Goal: Task Accomplishment & Management: Use online tool/utility

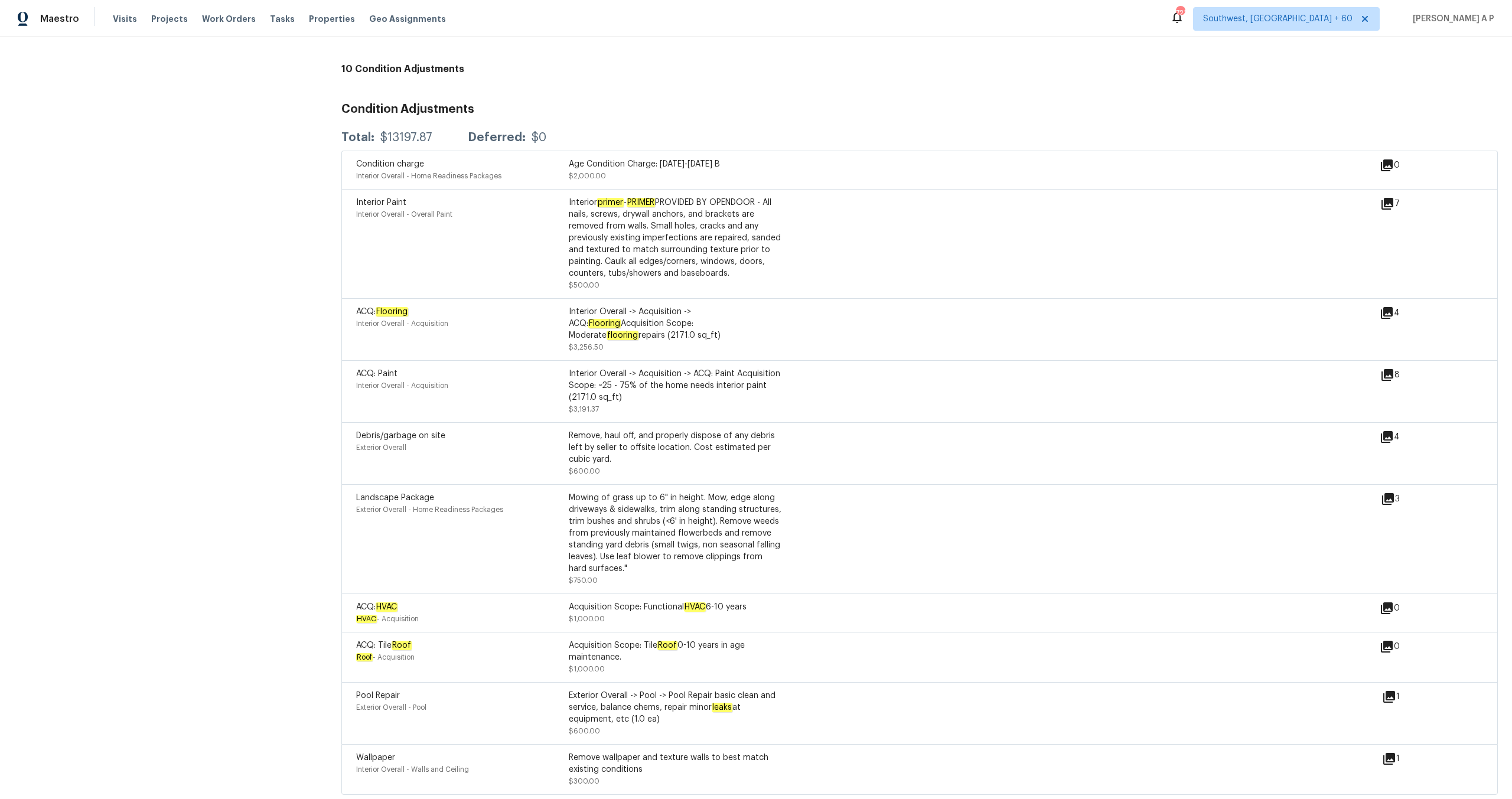
scroll to position [1537, 0]
click at [1392, 309] on icon at bounding box center [1387, 312] width 14 height 14
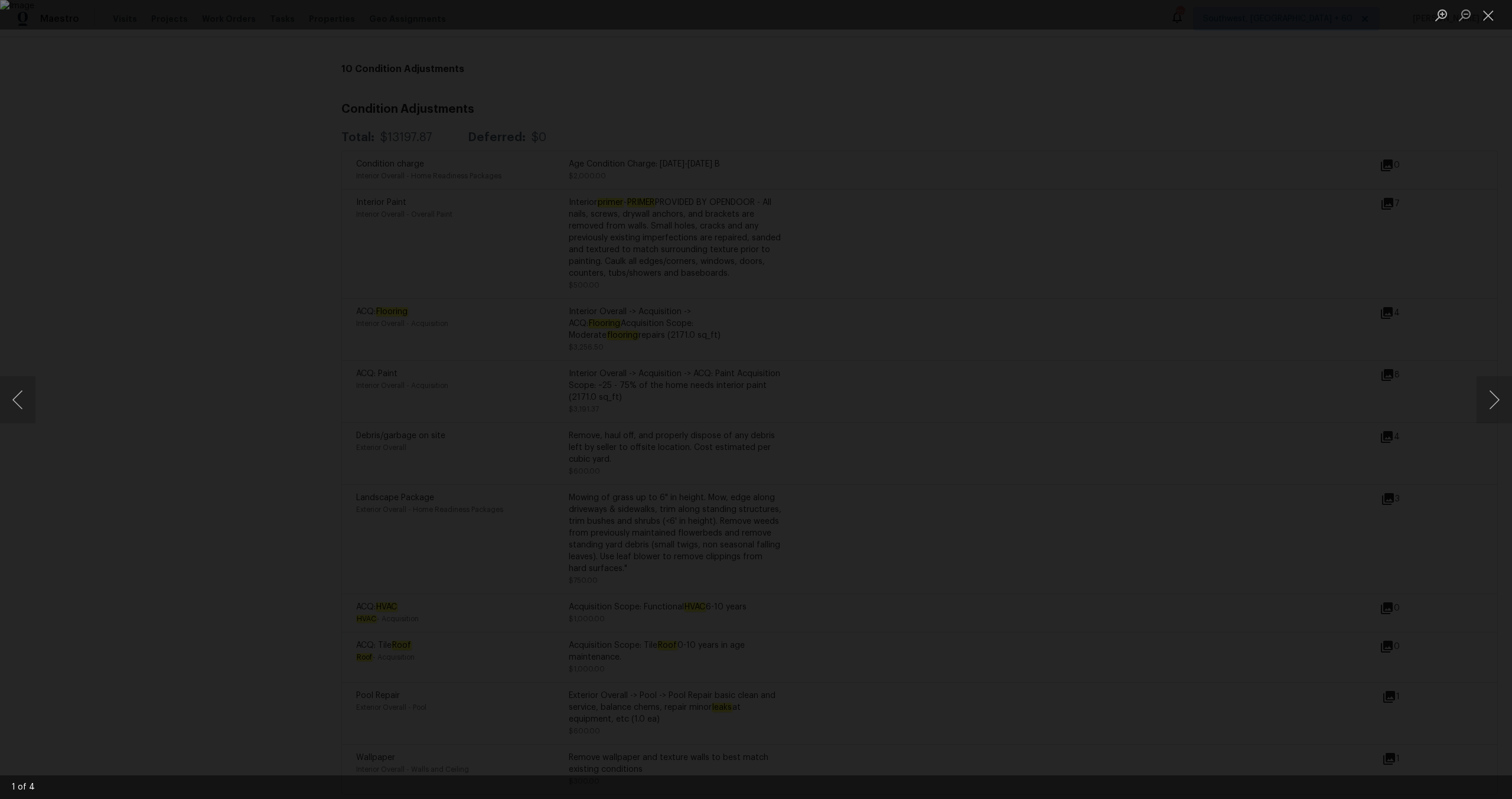
click at [876, 130] on div "Lightbox" at bounding box center [756, 399] width 1512 height 799
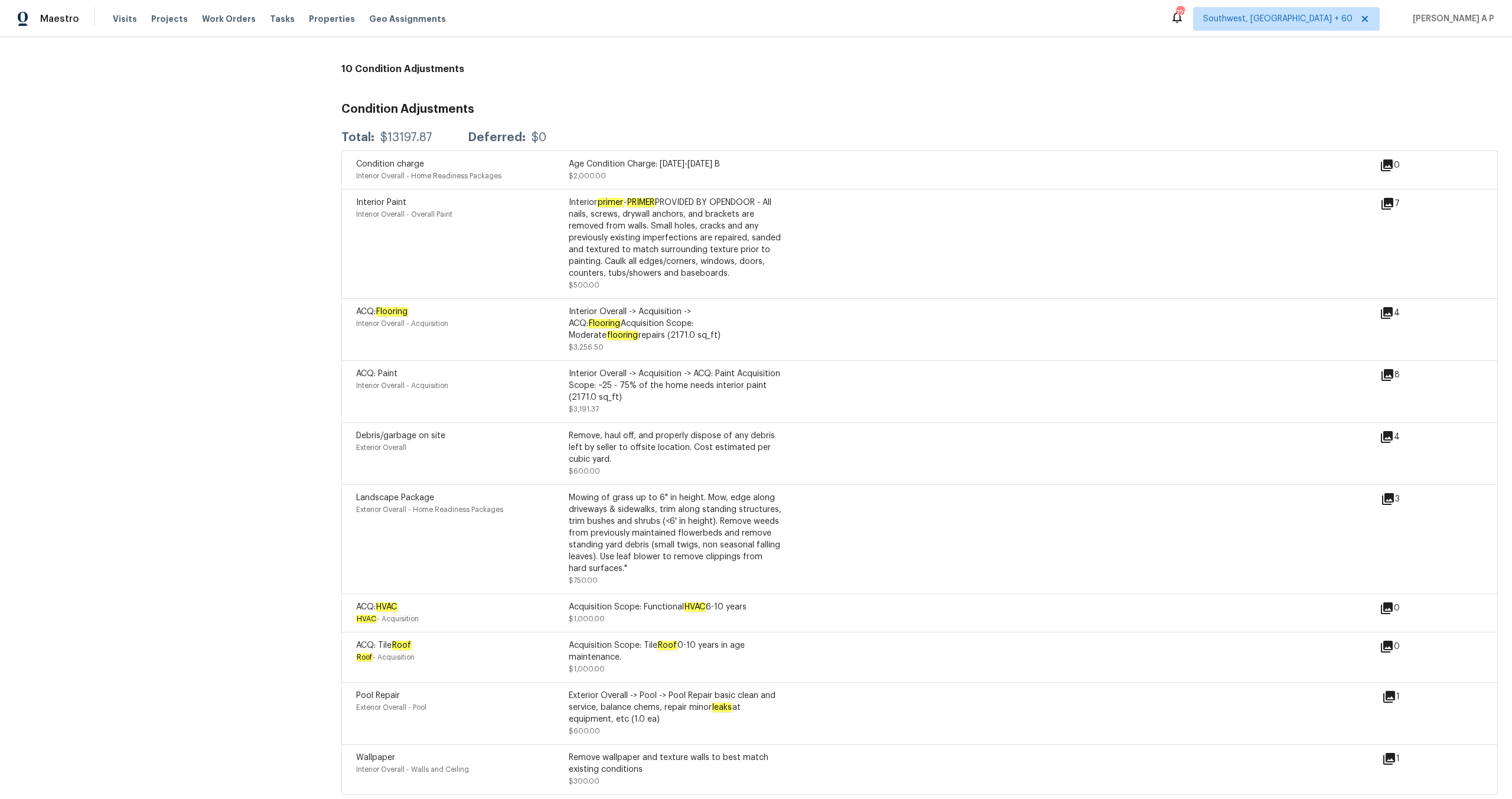
click at [1396, 312] on div "4" at bounding box center [1409, 329] width 58 height 47
click at [1390, 309] on icon at bounding box center [1387, 312] width 14 height 14
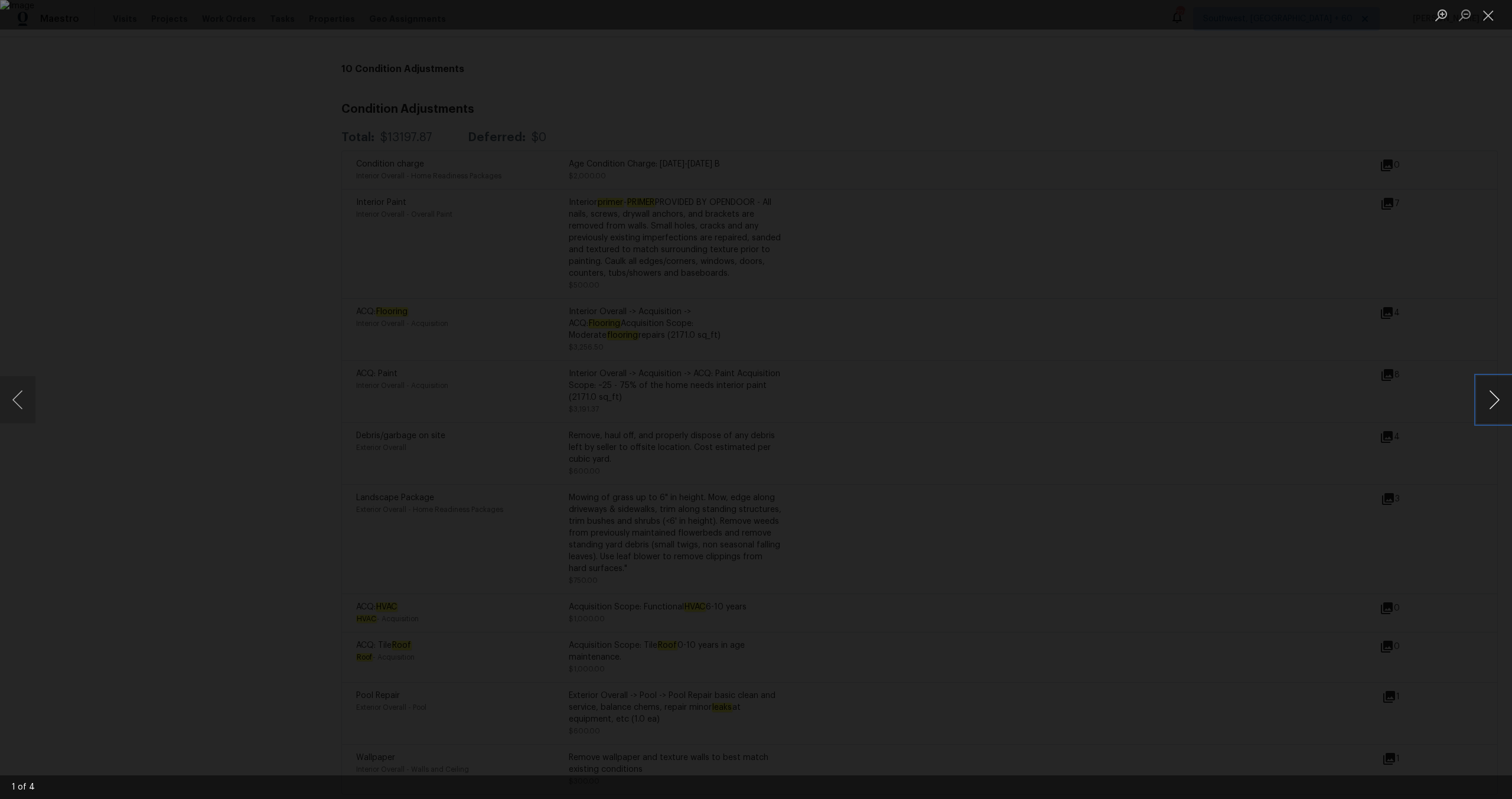
click at [1486, 396] on button "Next image" at bounding box center [1494, 400] width 35 height 47
click at [1486, 396] on button "Next image" at bounding box center [1494, 400] width 35 height 47
click at [1328, 436] on div "Lightbox" at bounding box center [756, 399] width 1512 height 799
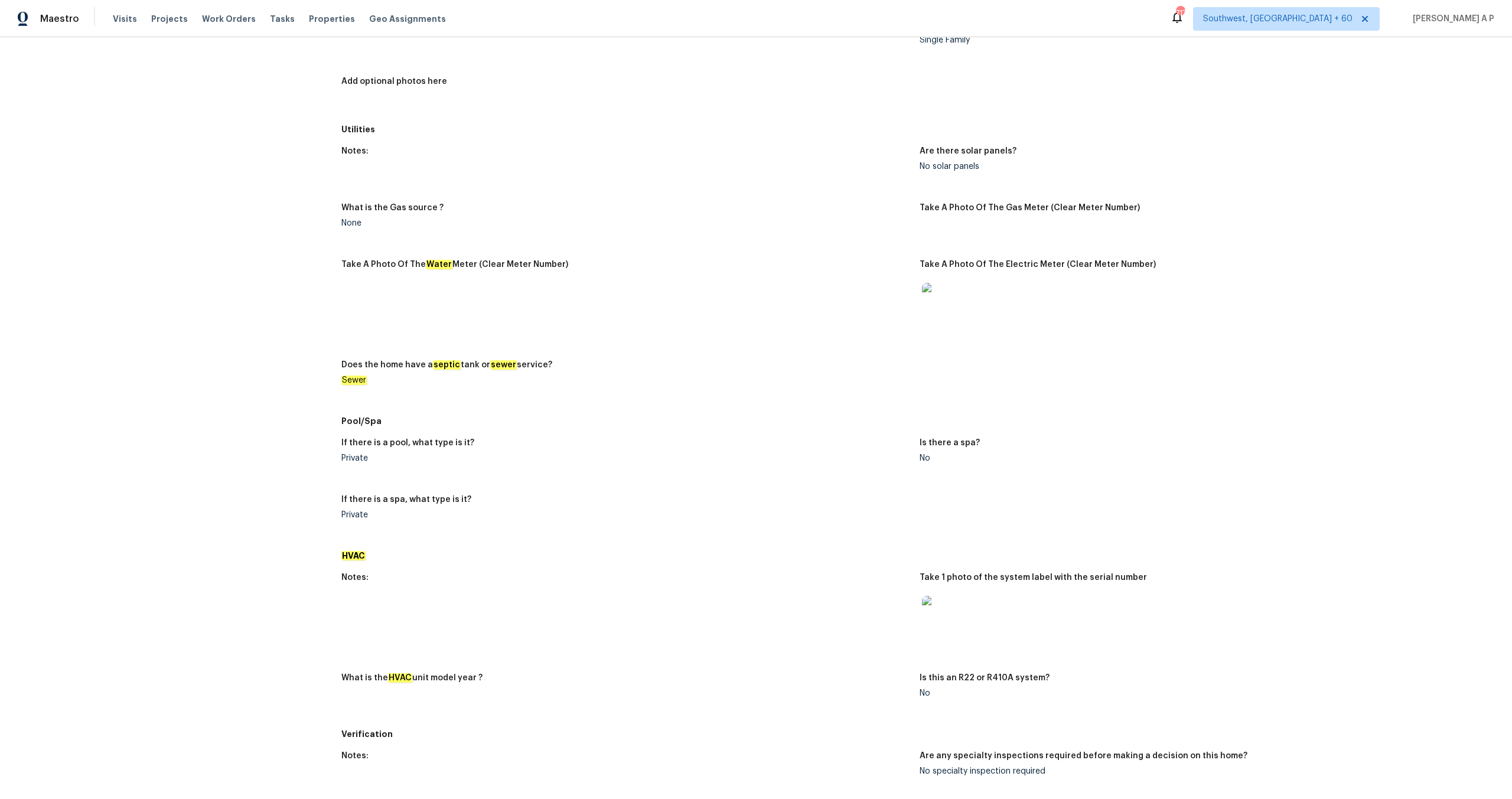
scroll to position [0, 0]
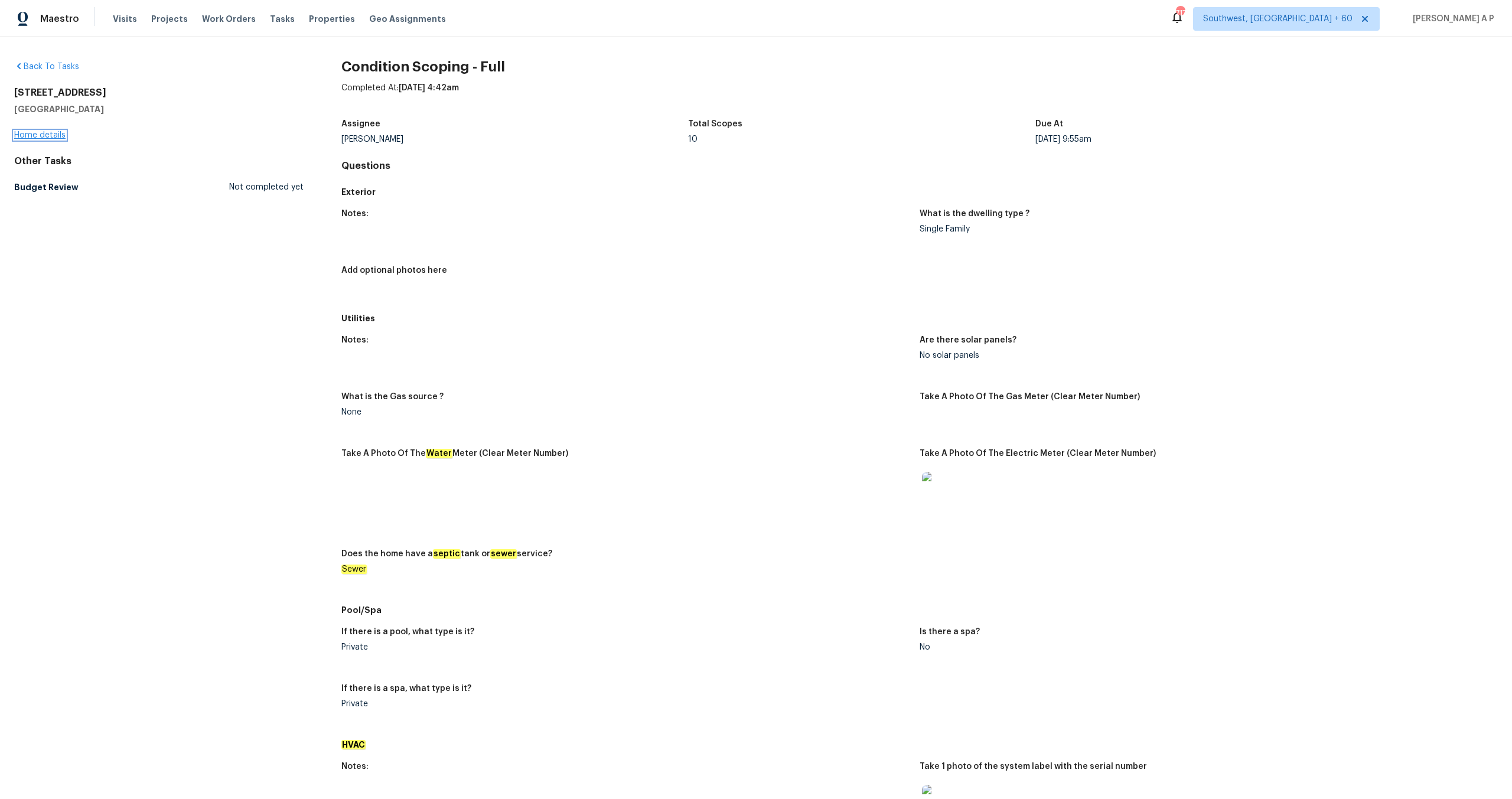
click at [30, 132] on link "Home details" at bounding box center [39, 135] width 52 height 8
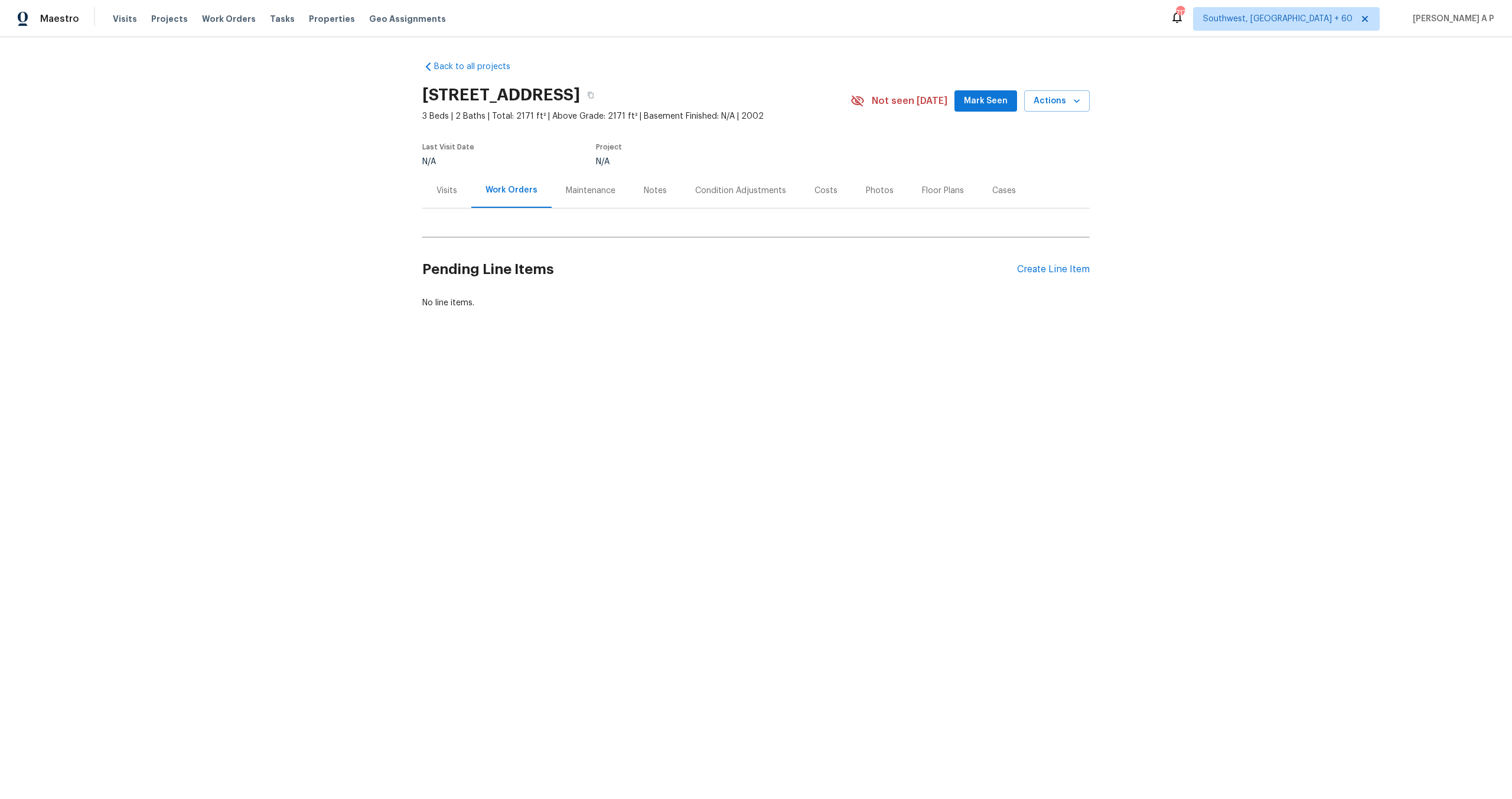
click at [756, 197] on div "Condition Adjustments" at bounding box center [741, 191] width 119 height 35
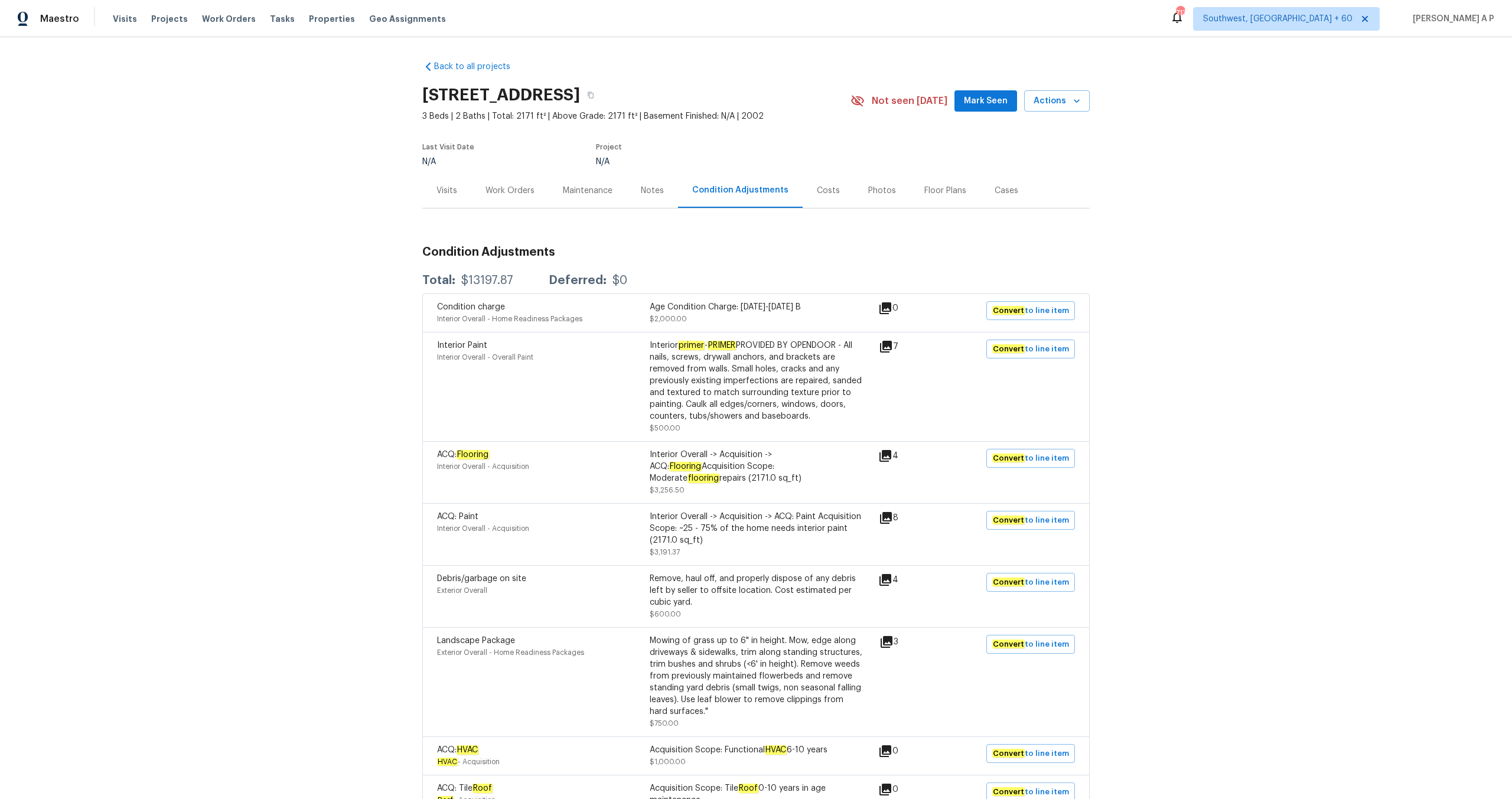
scroll to position [210, 0]
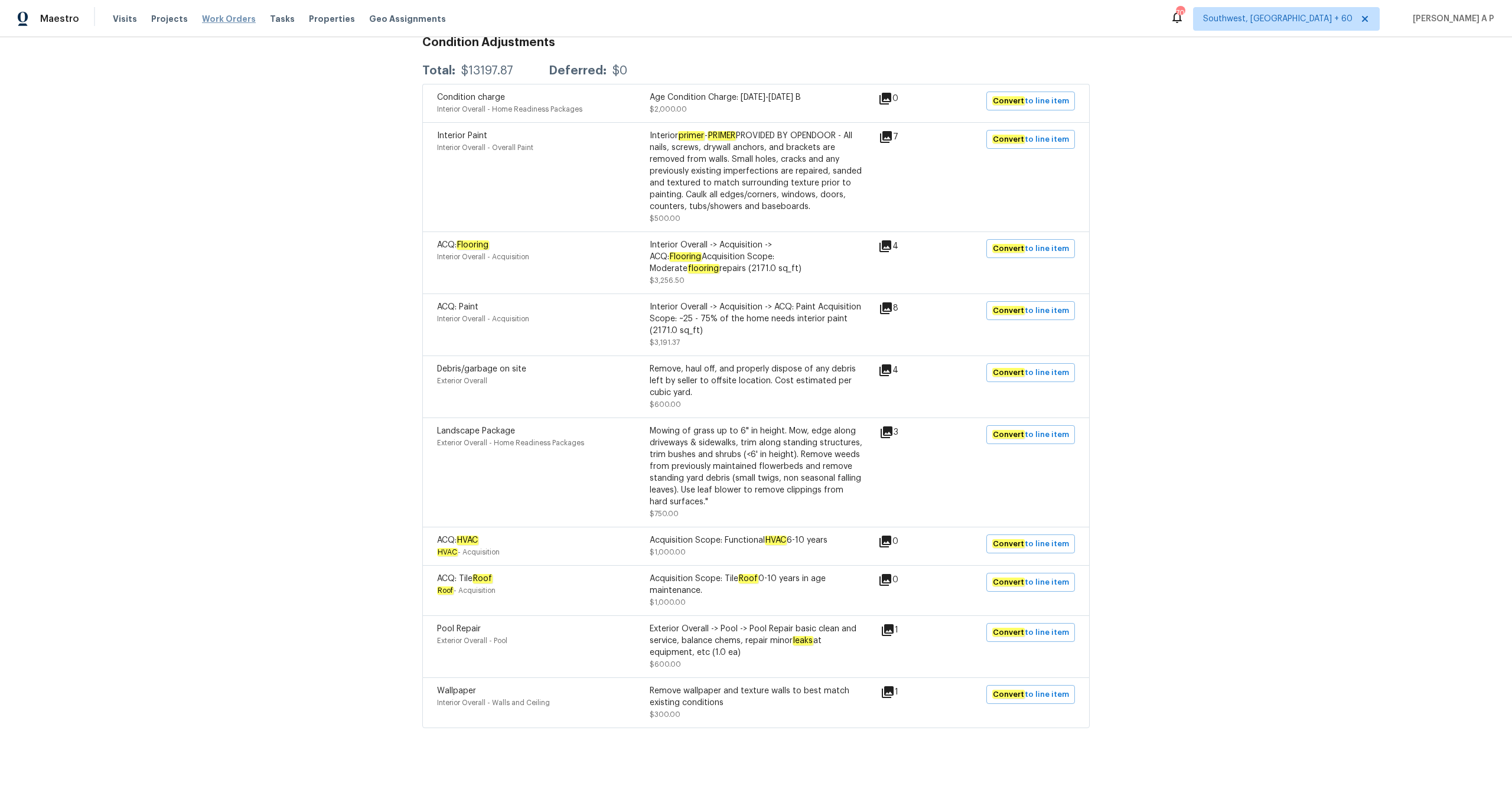
click at [222, 19] on span "Work Orders" at bounding box center [229, 18] width 53 height 11
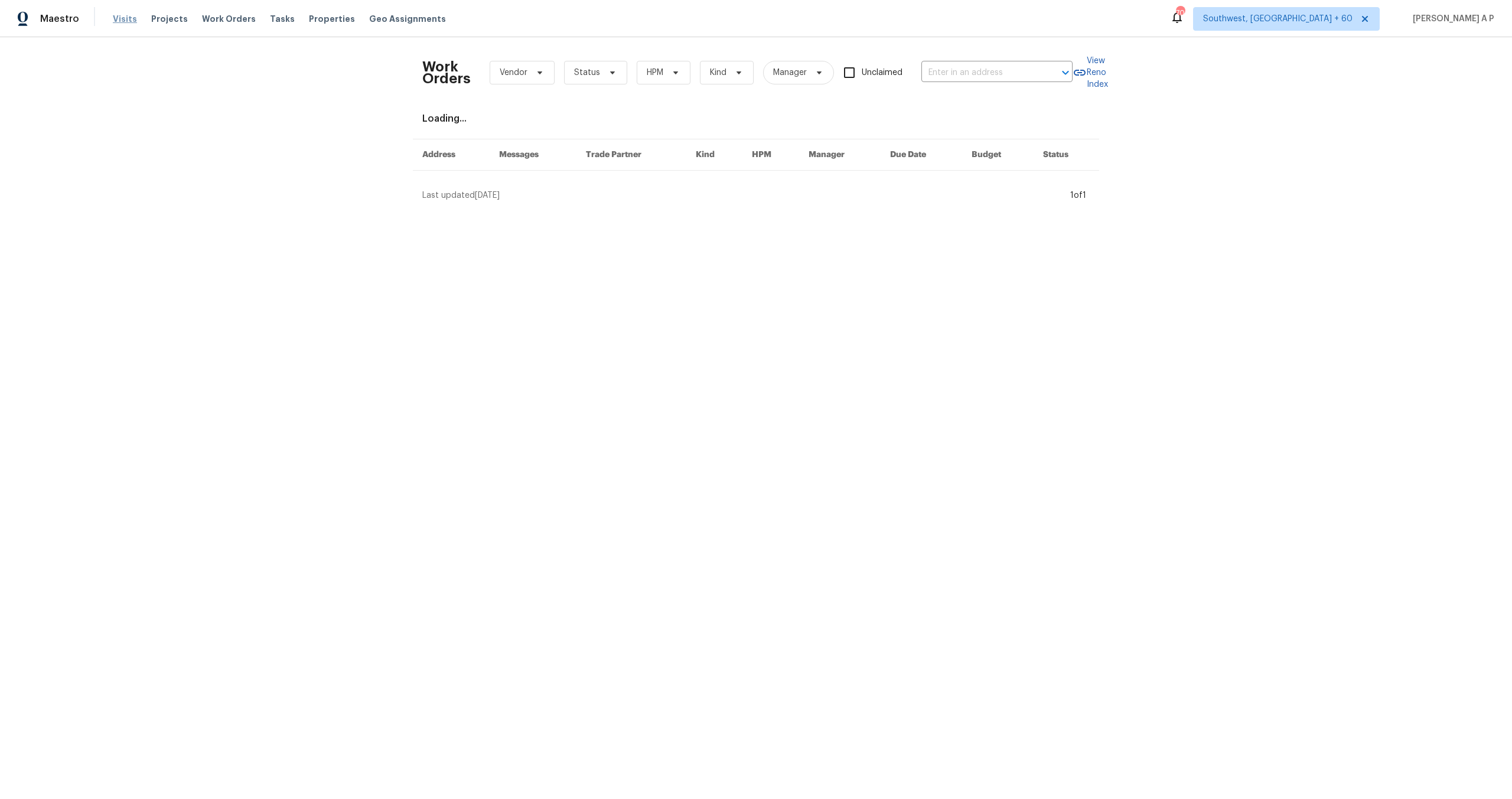
click at [128, 24] on span "Visits" at bounding box center [125, 18] width 25 height 11
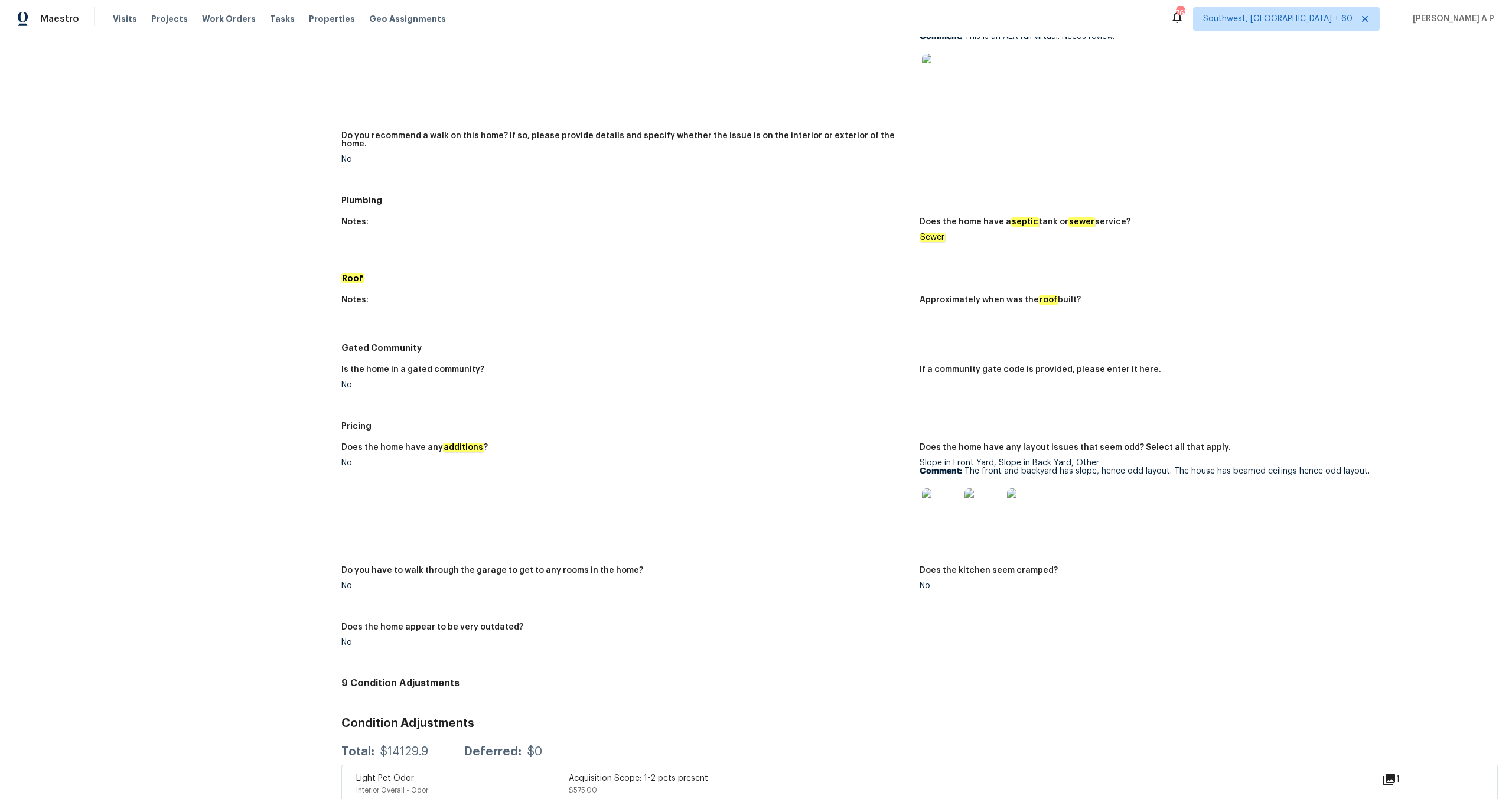
scroll to position [901, 0]
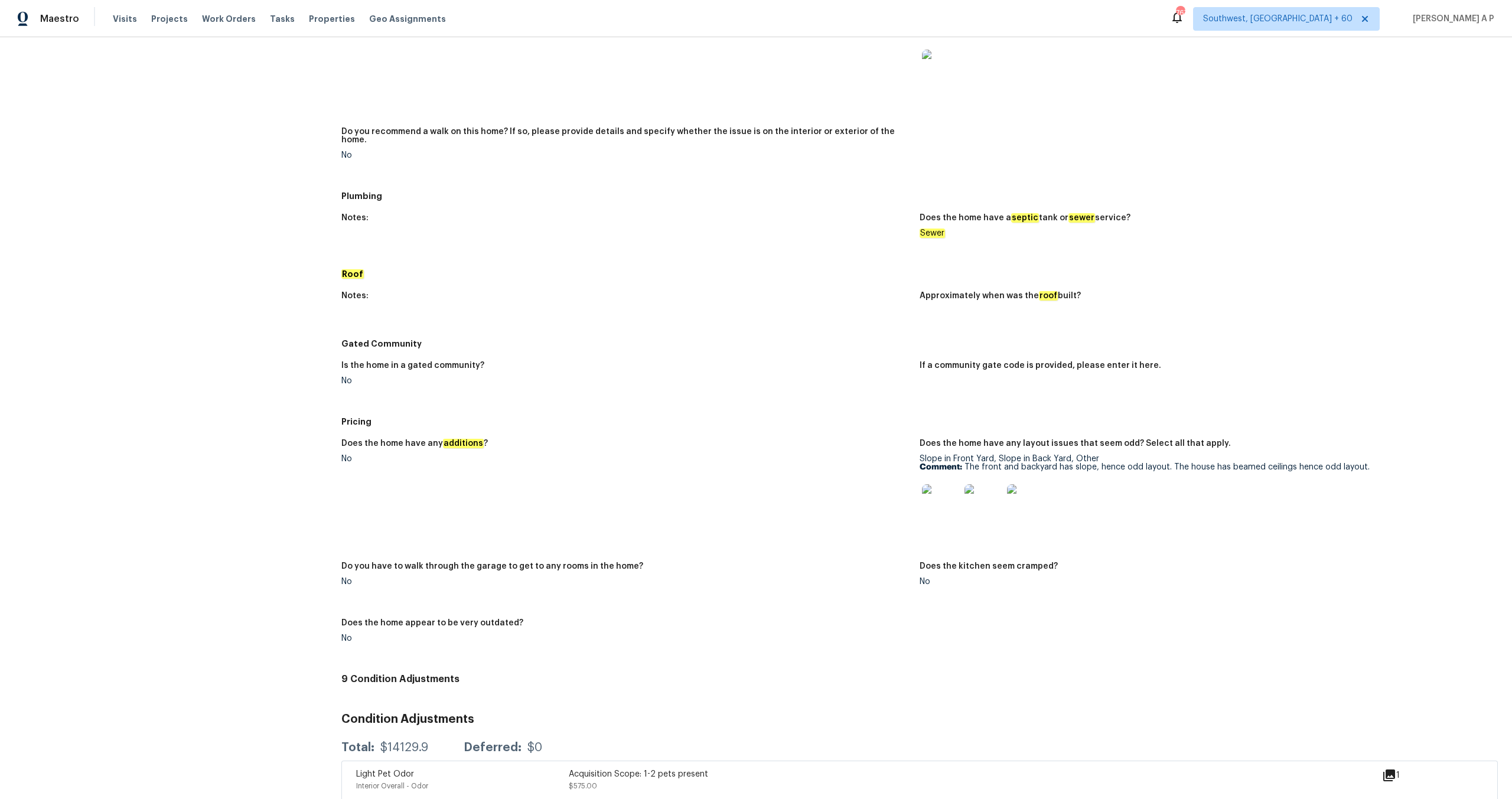
click at [942, 494] on img at bounding box center [940, 502] width 38 height 38
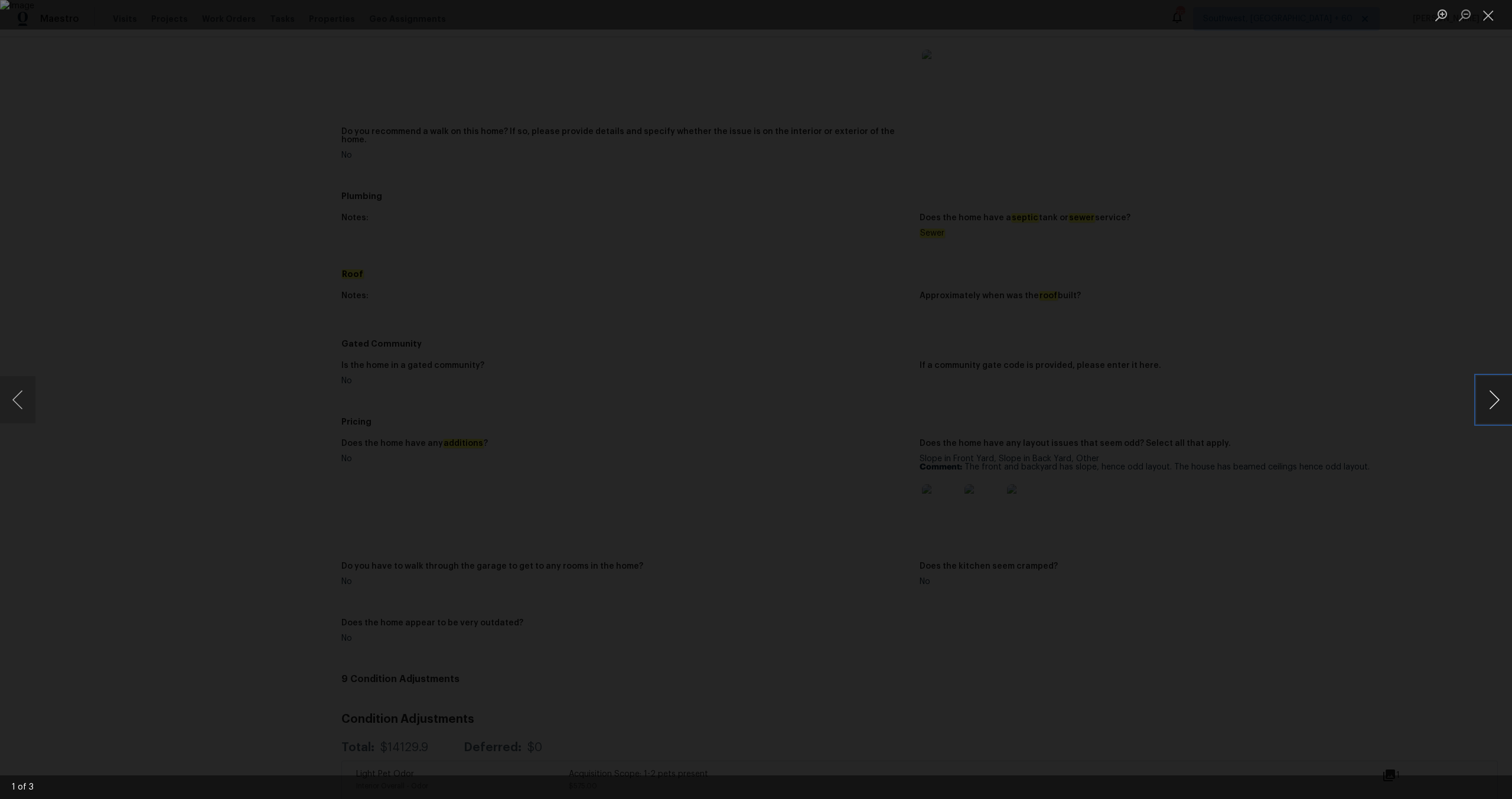
click at [1495, 394] on button "Next image" at bounding box center [1494, 400] width 35 height 47
click at [1501, 386] on button "Next image" at bounding box center [1494, 400] width 35 height 47
click at [1369, 361] on div "Lightbox" at bounding box center [756, 399] width 1512 height 799
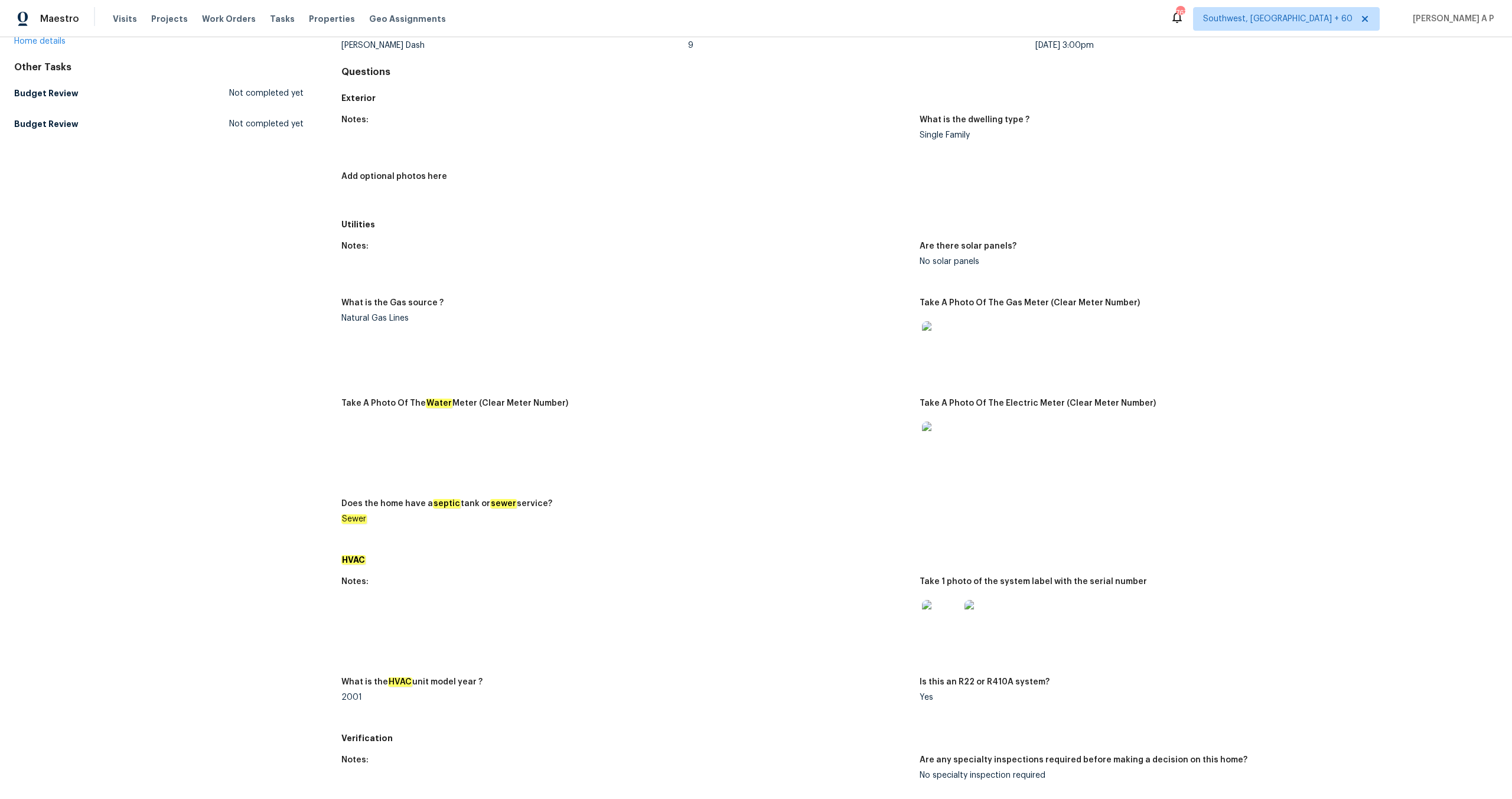
scroll to position [0, 0]
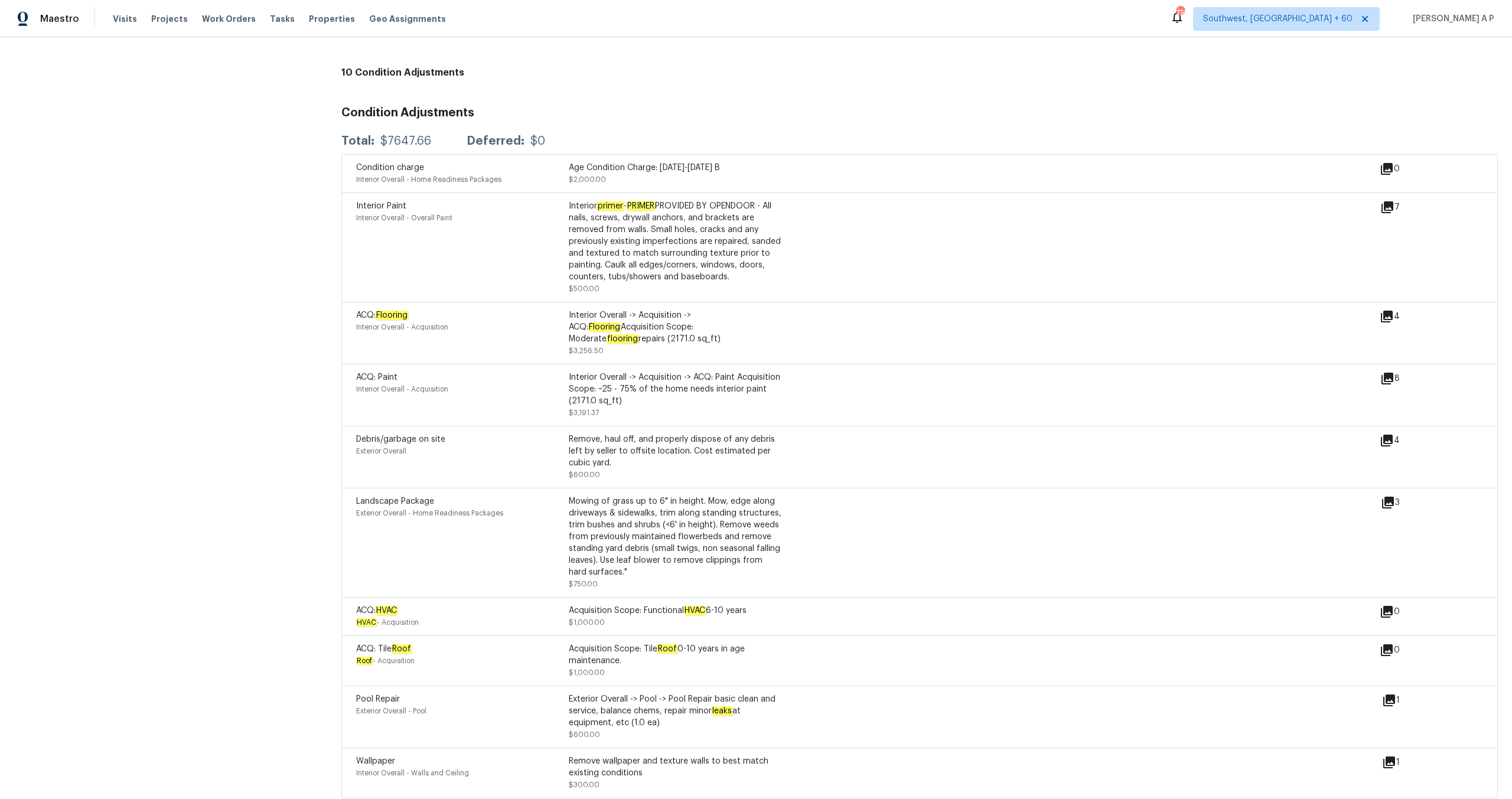
scroll to position [1537, 0]
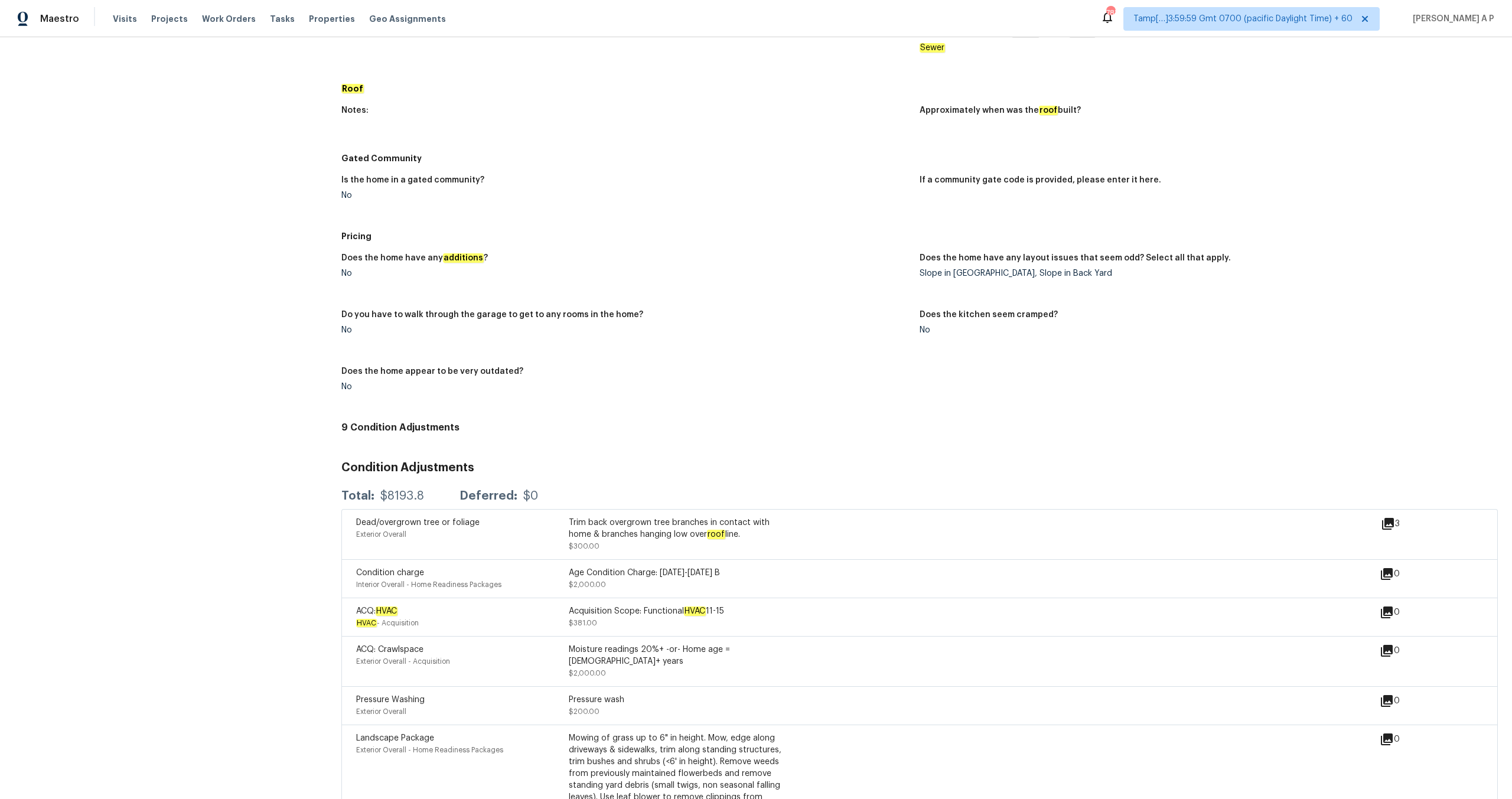
scroll to position [1223, 0]
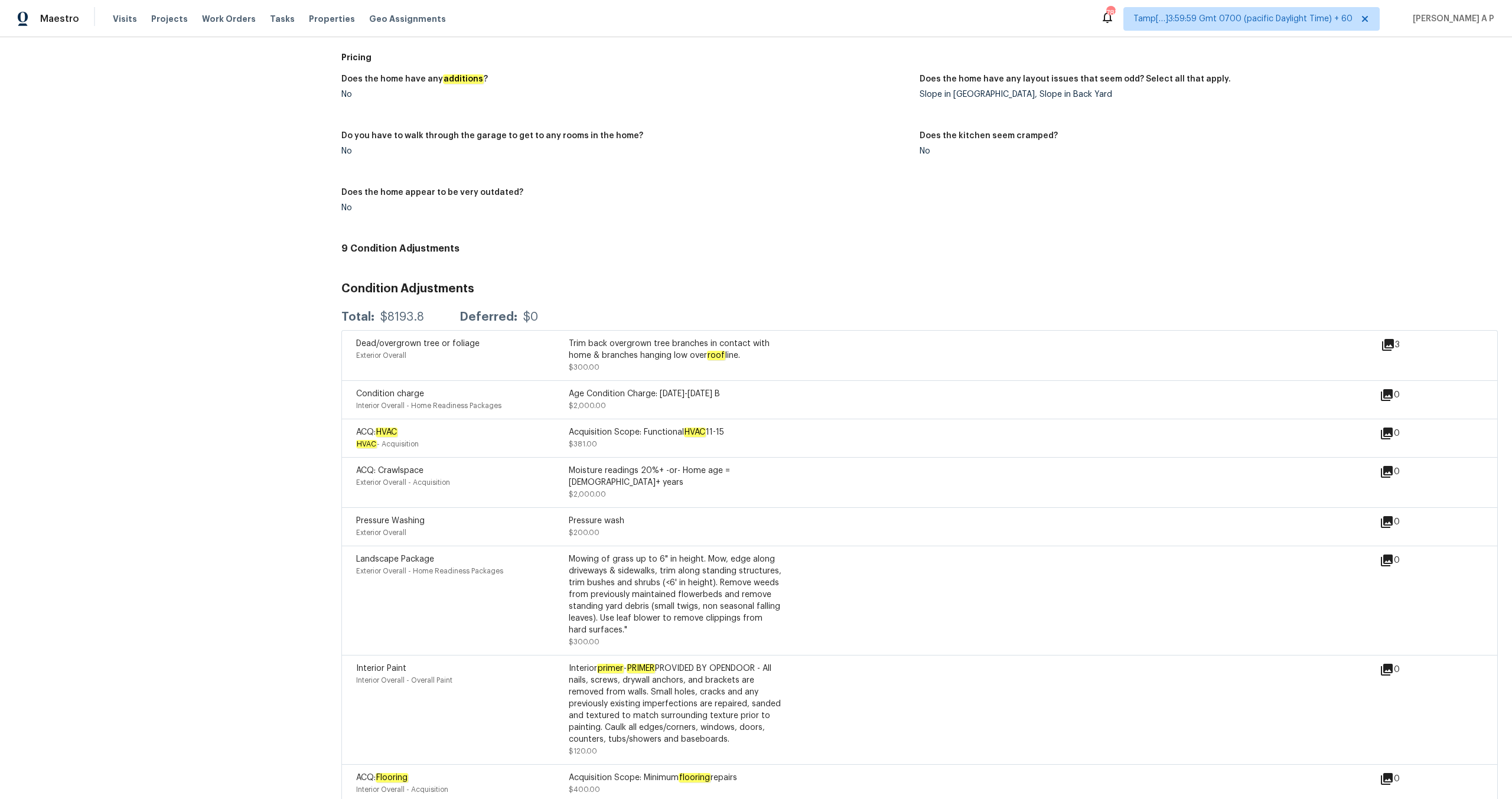
click at [1390, 339] on icon at bounding box center [1388, 344] width 11 height 11
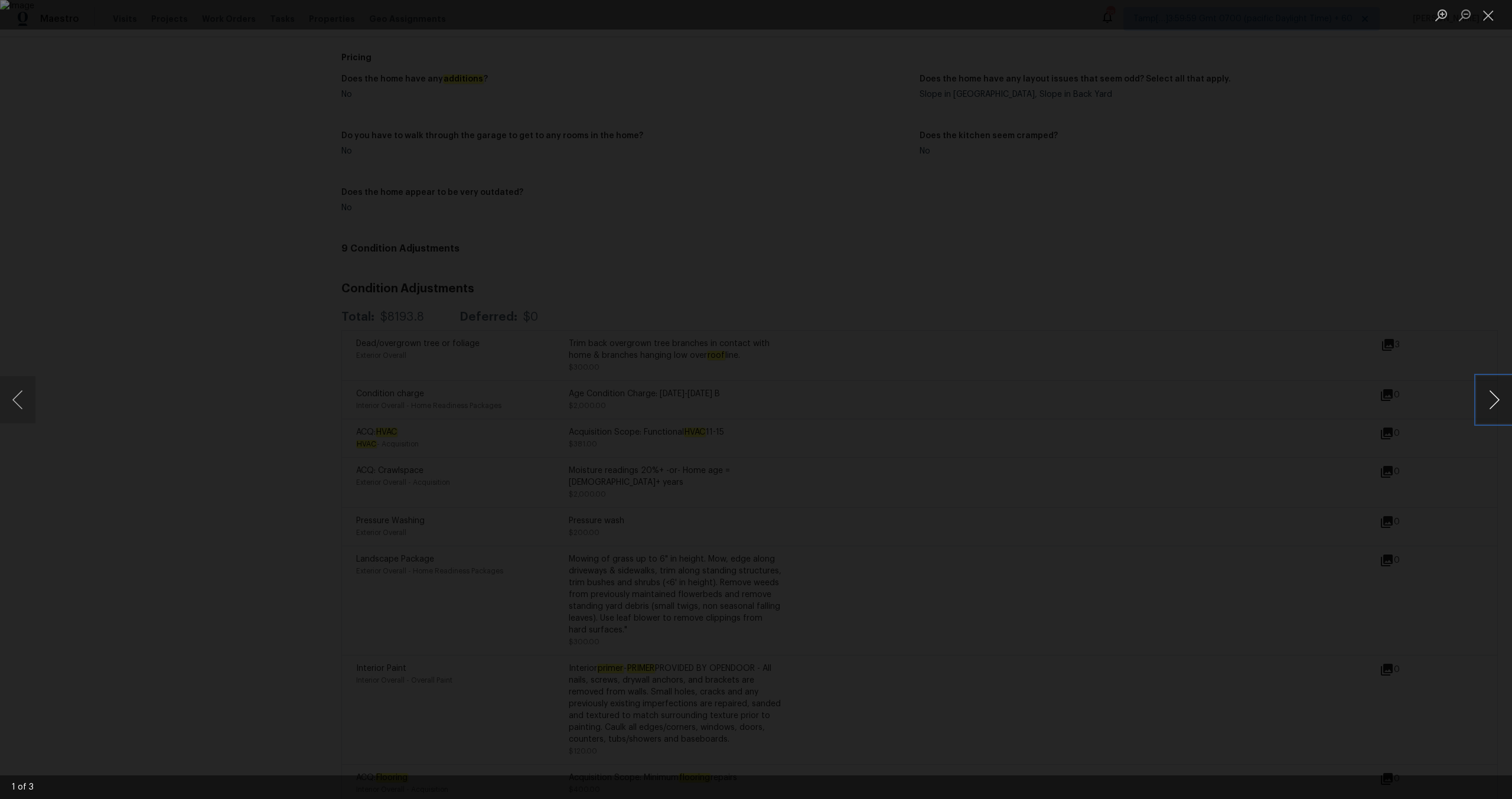
click at [1497, 387] on button "Next image" at bounding box center [1494, 400] width 35 height 47
click at [1326, 395] on div "Lightbox" at bounding box center [756, 399] width 1512 height 799
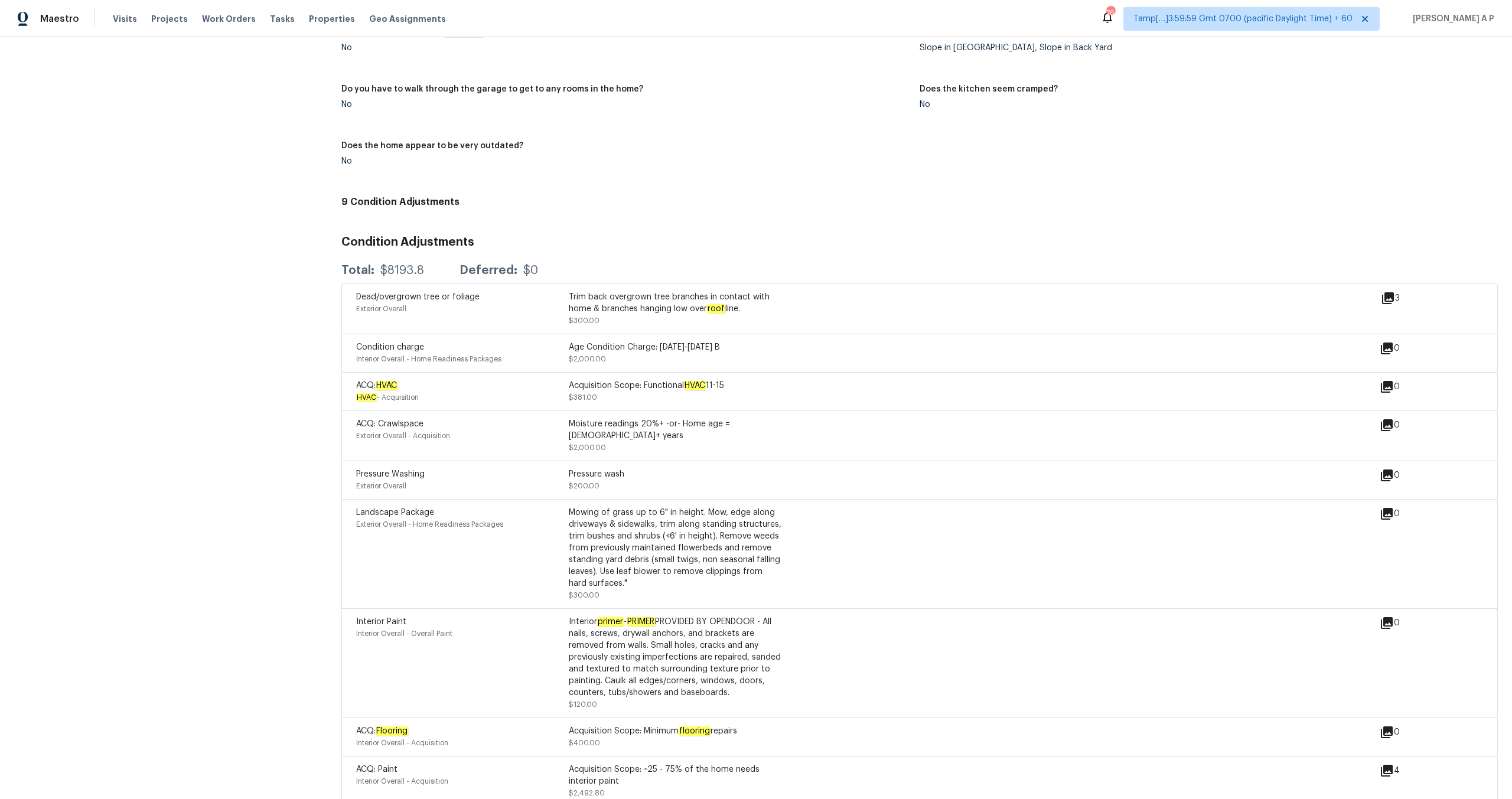
scroll to position [1269, 0]
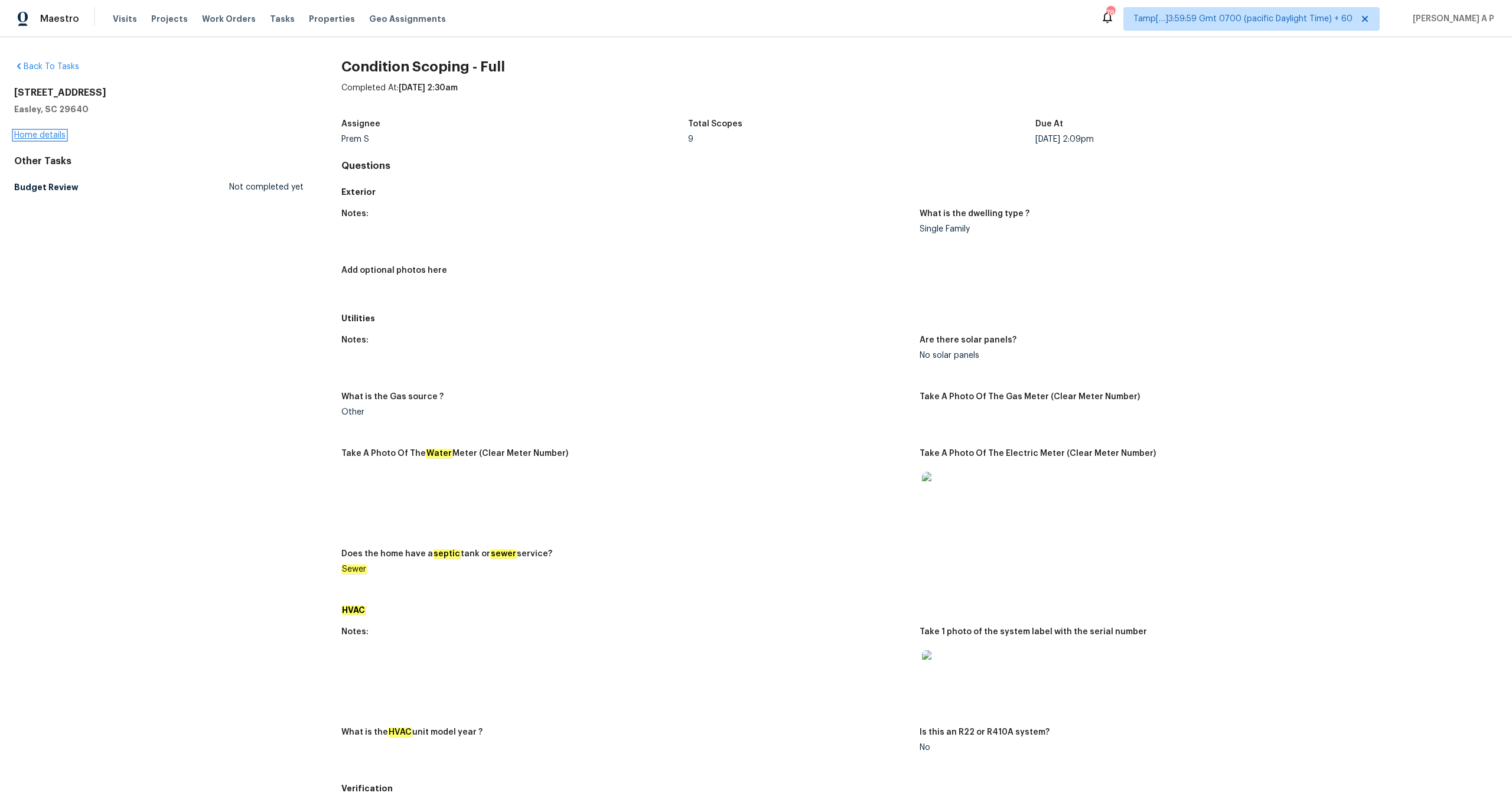
click at [60, 135] on link "Home details" at bounding box center [39, 135] width 52 height 8
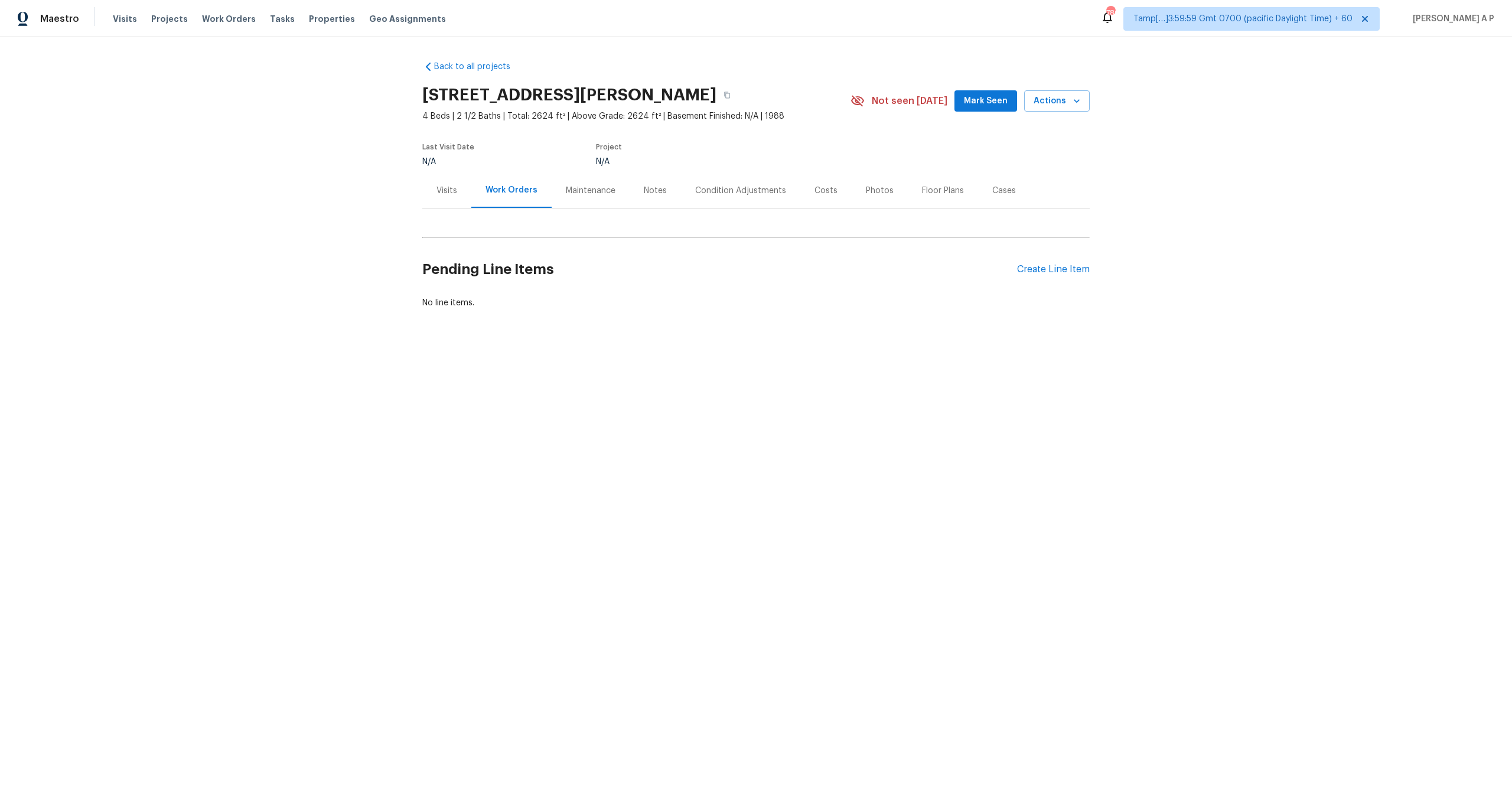
click at [746, 193] on div "Condition Adjustments" at bounding box center [741, 190] width 91 height 11
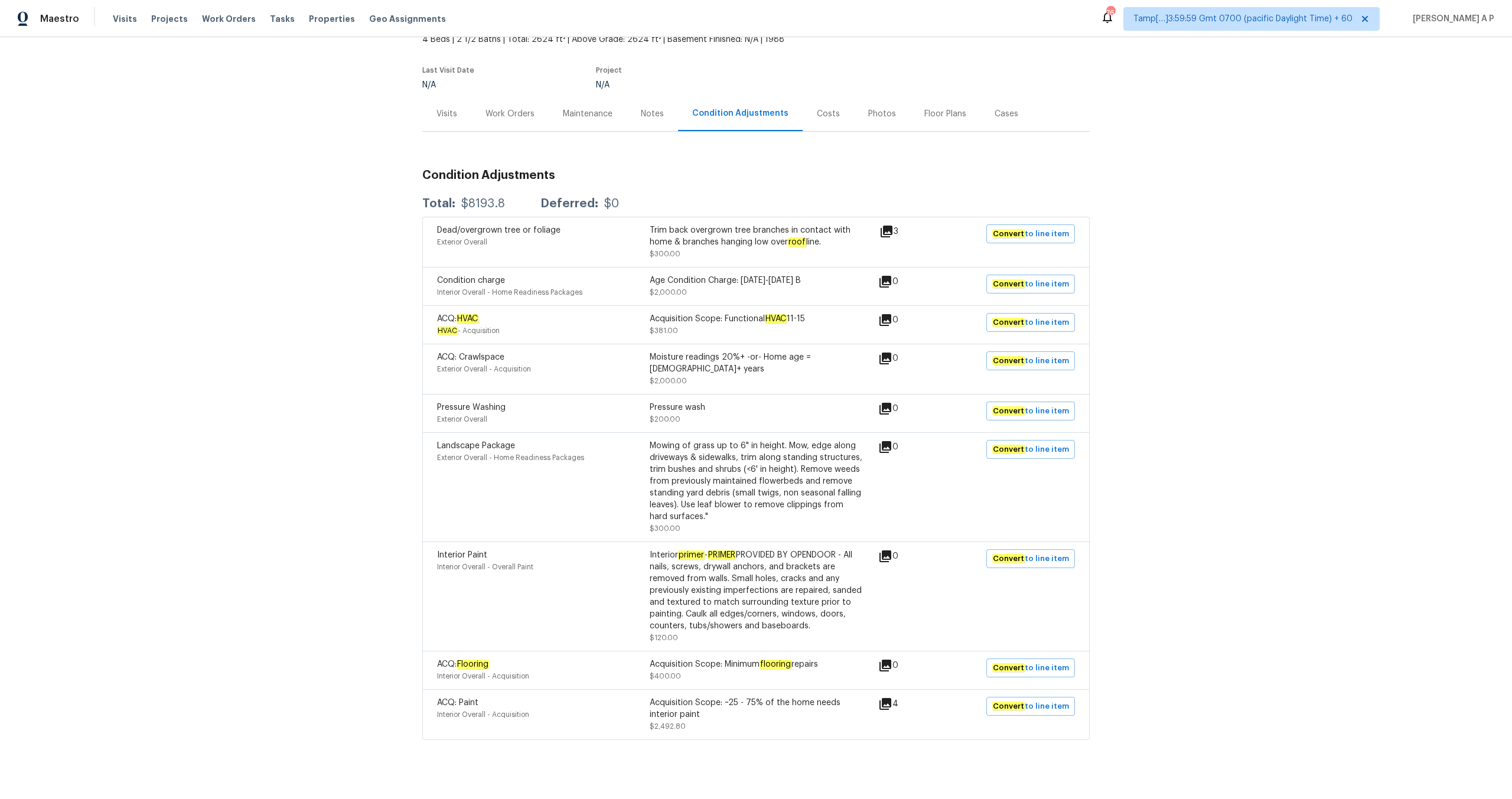
scroll to position [77, 0]
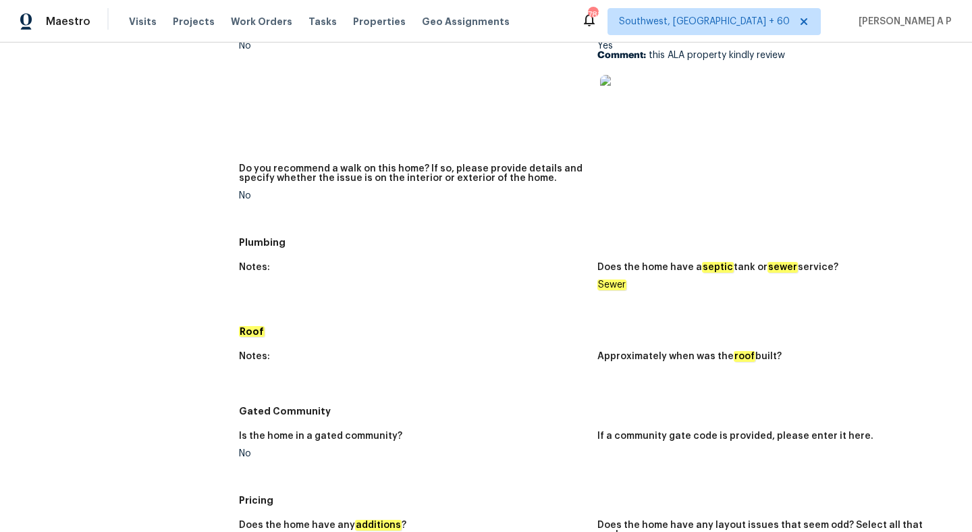
scroll to position [881, 0]
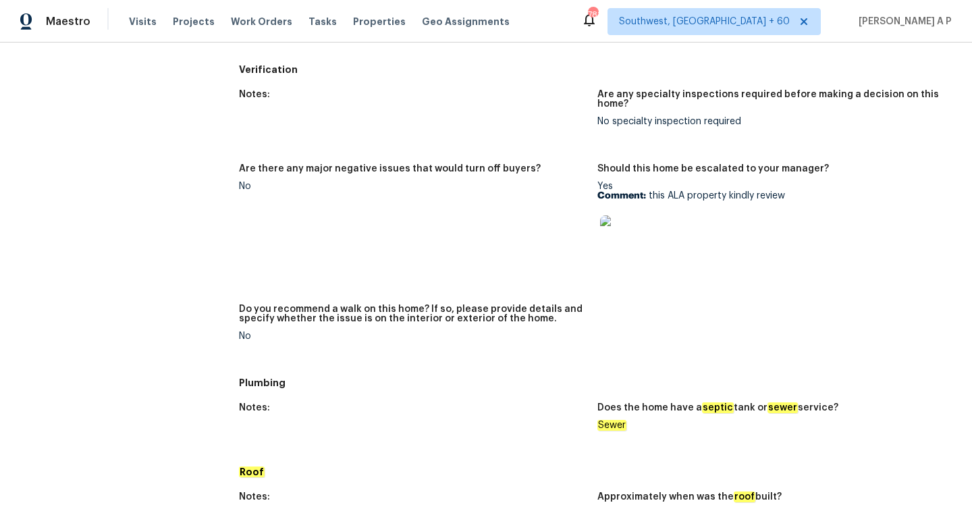
click at [498, 88] on div "Notes: Are any specialty inspections required before making a decision on this …" at bounding box center [597, 226] width 717 height 289
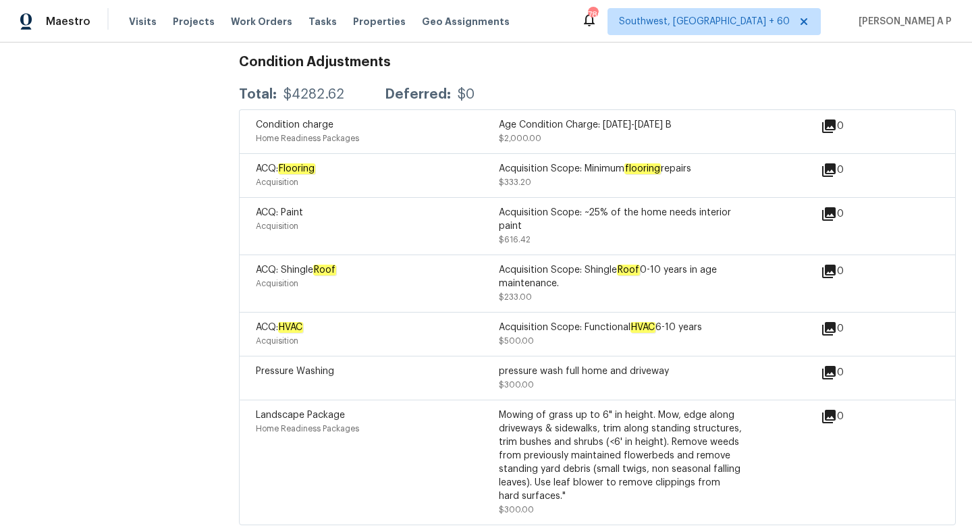
scroll to position [688, 0]
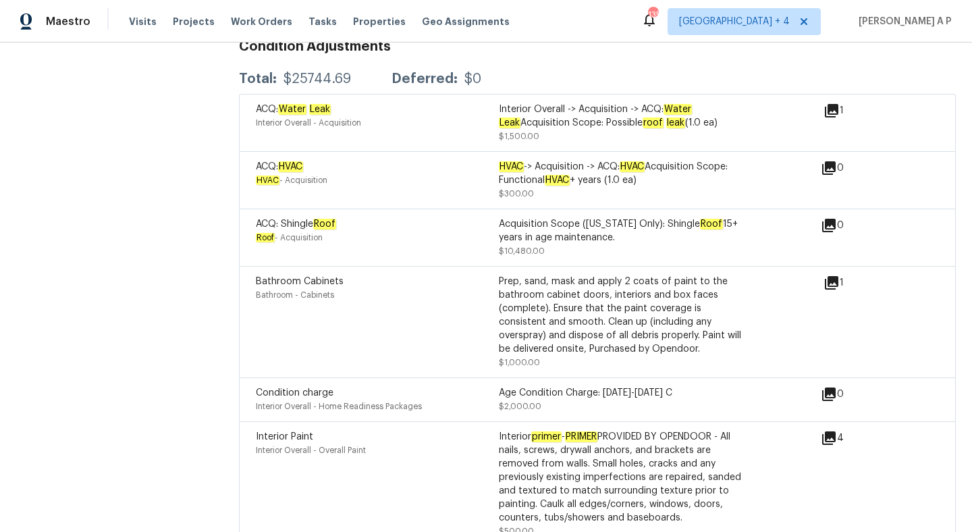
scroll to position [2603, 0]
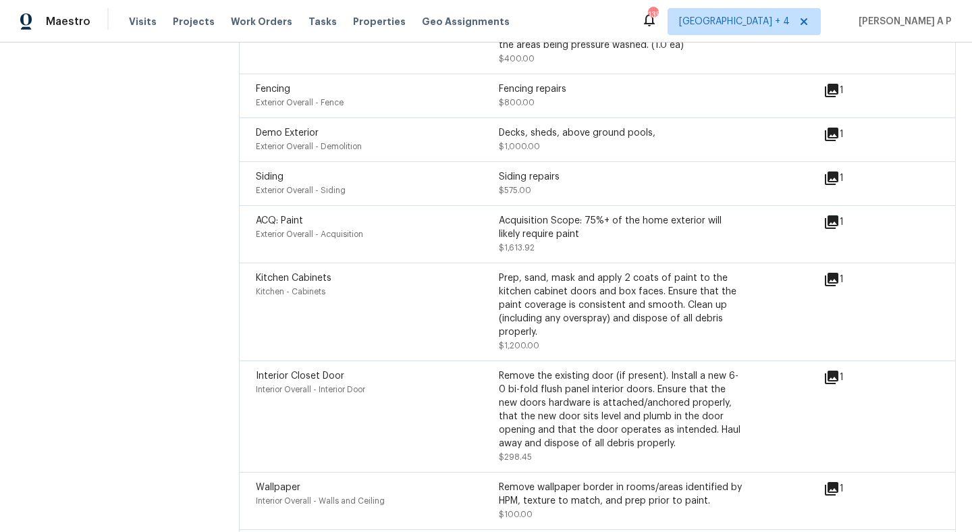
click at [775, 375] on div "Interior Closet Door Interior Overall - Interior Door Remove the existing door …" at bounding box center [539, 416] width 567 height 94
click at [831, 376] on icon at bounding box center [830, 376] width 13 height 13
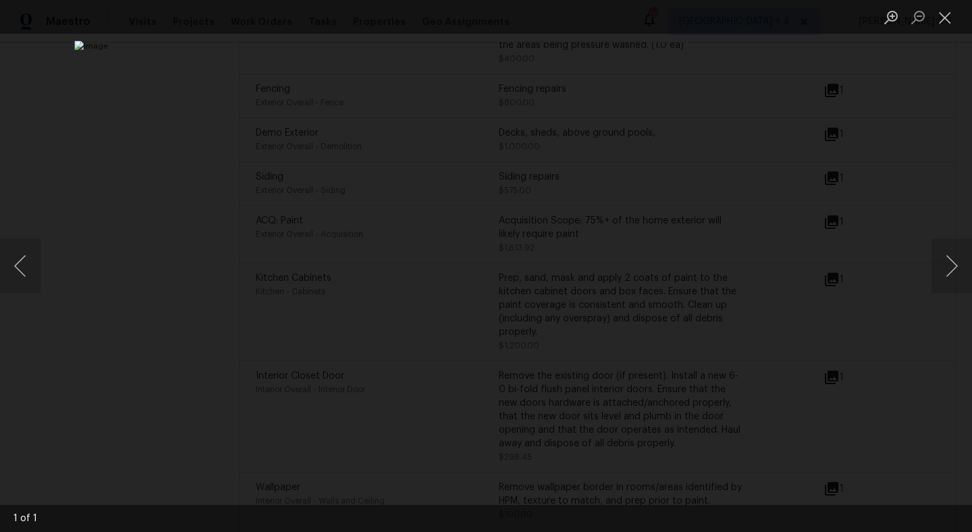
click at [942, 30] on li "Lightbox" at bounding box center [944, 17] width 27 height 34
click at [949, 16] on button "Close lightbox" at bounding box center [944, 17] width 27 height 24
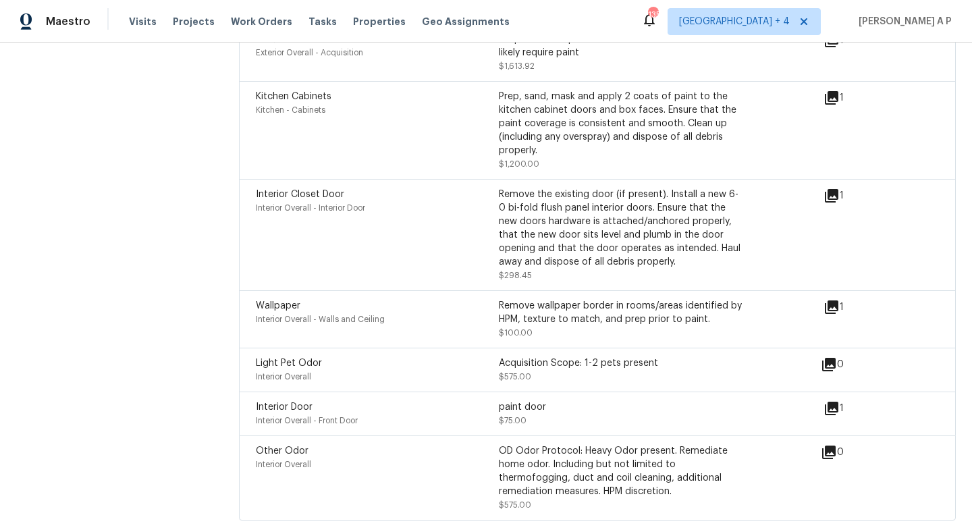
scroll to position [2355, 0]
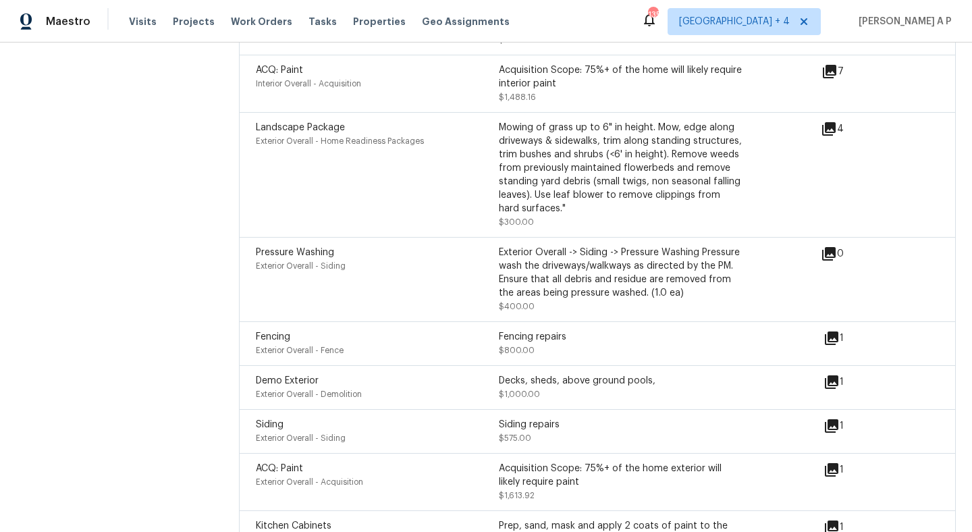
click at [831, 335] on icon at bounding box center [830, 337] width 13 height 13
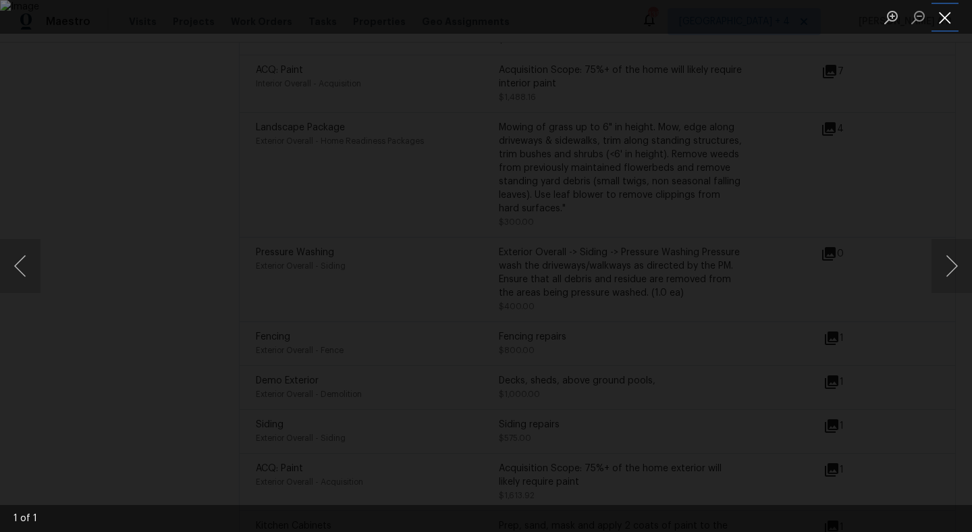
click at [949, 22] on button "Close lightbox" at bounding box center [944, 17] width 27 height 24
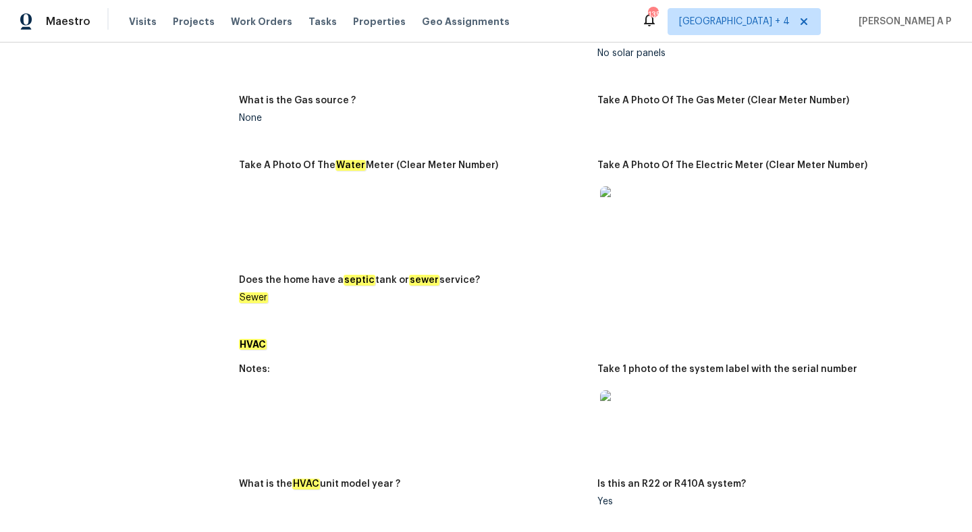
scroll to position [25, 0]
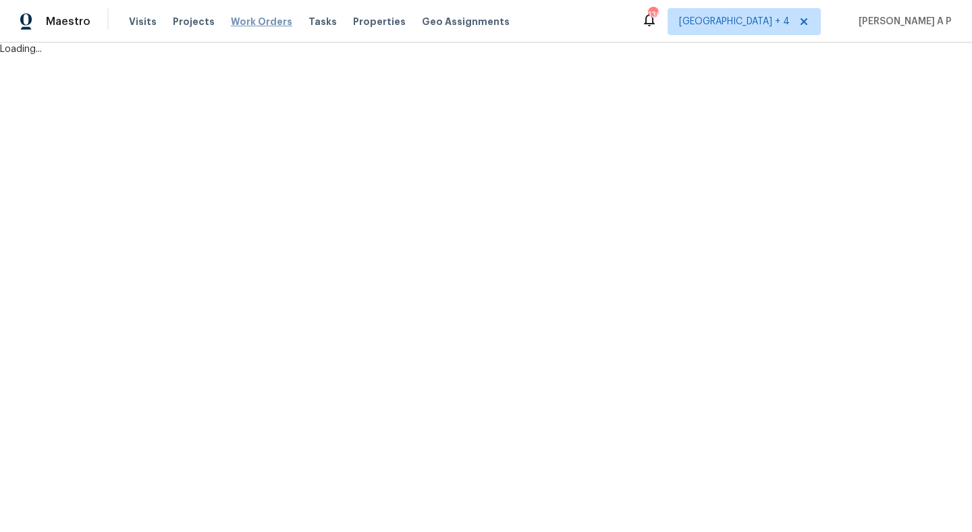
click at [240, 24] on div "Maestro Visits Projects Work Orders Tasks Properties Geo Assignments 136 [GEOGR…" at bounding box center [486, 28] width 972 height 56
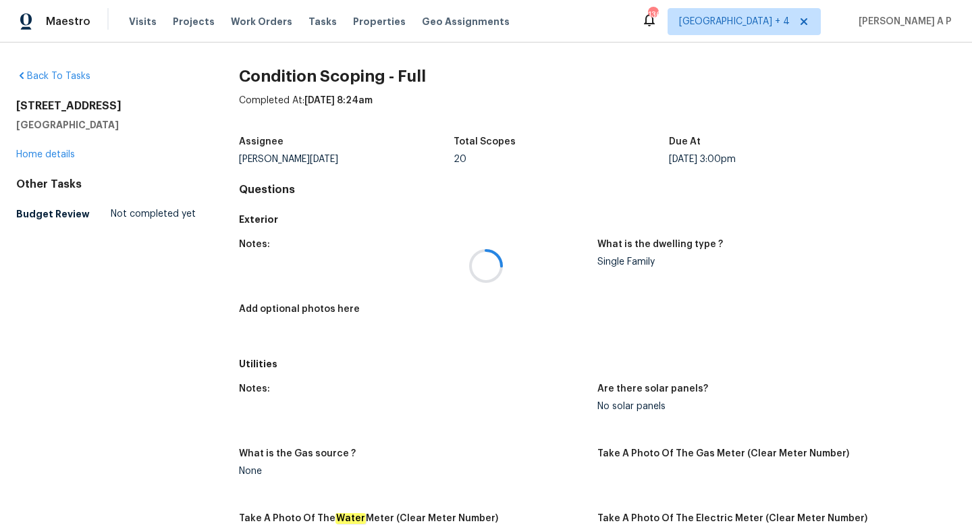
click at [243, 21] on div at bounding box center [486, 266] width 972 height 532
click at [248, 17] on span "Work Orders" at bounding box center [261, 21] width 61 height 13
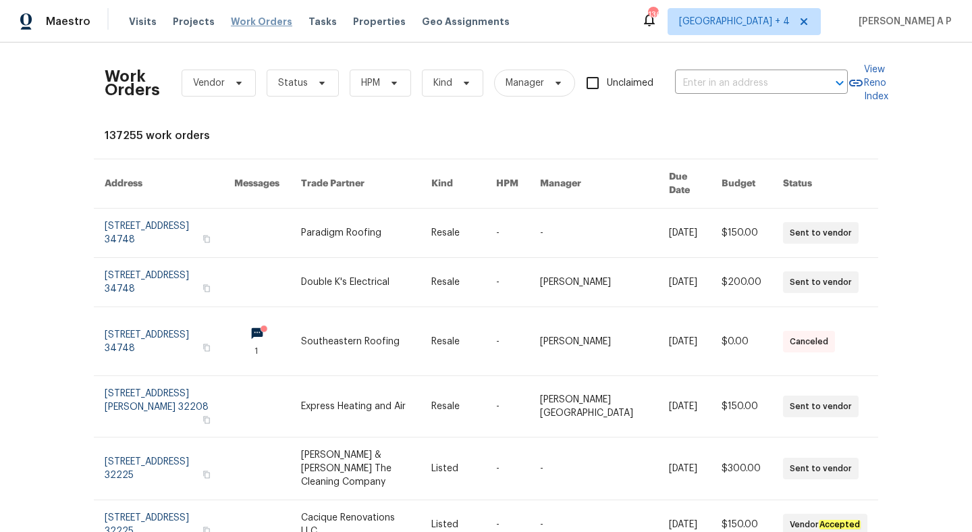
click at [255, 28] on span "Work Orders" at bounding box center [261, 21] width 61 height 13
click at [75, 21] on span "Maestro" at bounding box center [68, 21] width 45 height 13
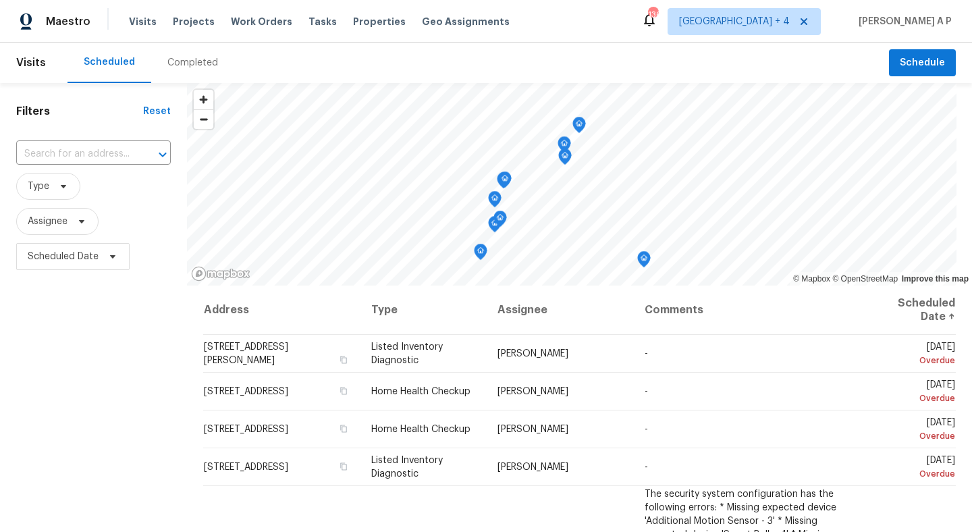
click at [188, 60] on div "Completed" at bounding box center [192, 62] width 51 height 13
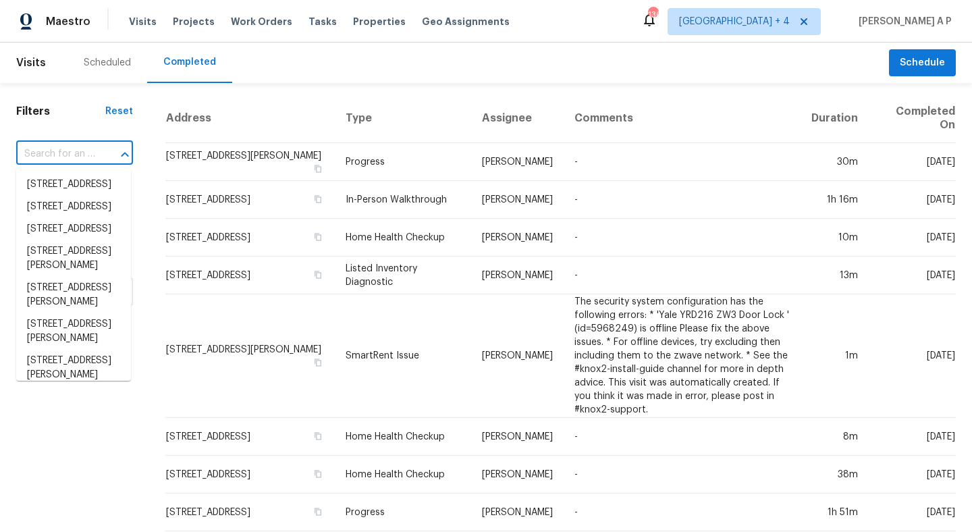
click at [75, 150] on input "text" at bounding box center [55, 154] width 79 height 21
paste input "[STREET_ADDRESS]"
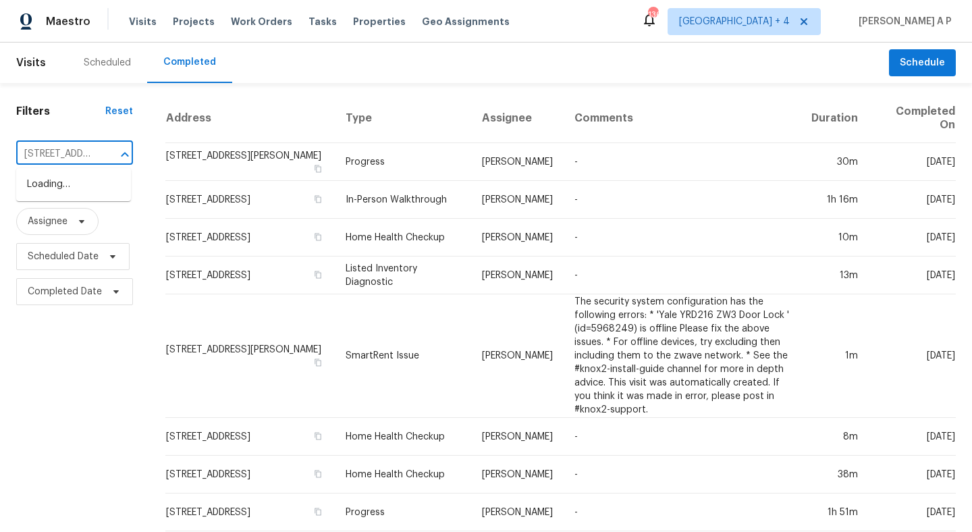
scroll to position [0, 107]
type input "[STREET_ADDRESS]"
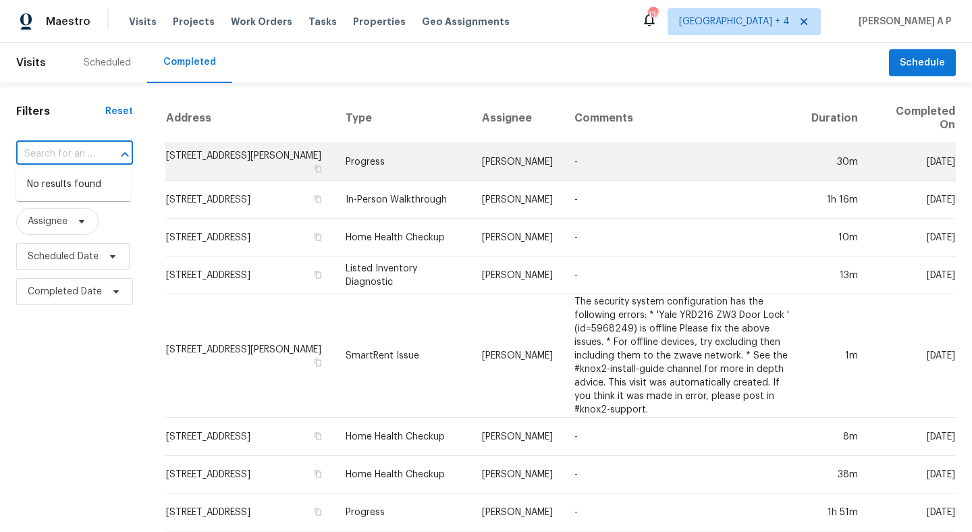
click at [351, 174] on td "Progress" at bounding box center [403, 162] width 136 height 38
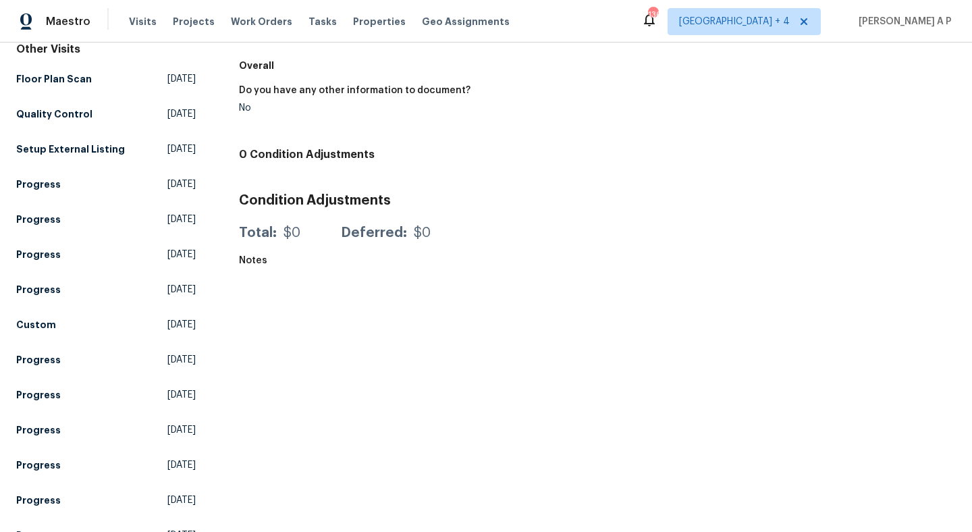
scroll to position [5, 0]
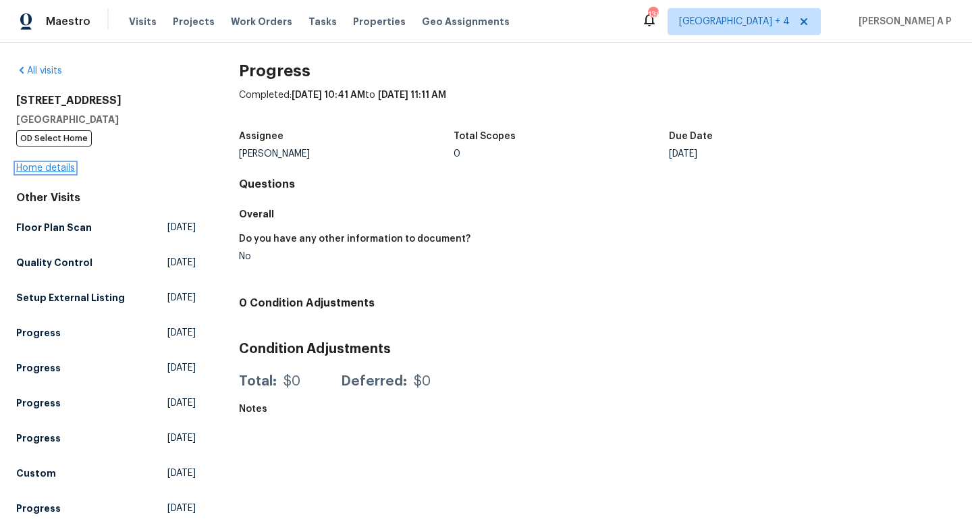
click at [64, 167] on link "Home details" at bounding box center [45, 167] width 59 height 9
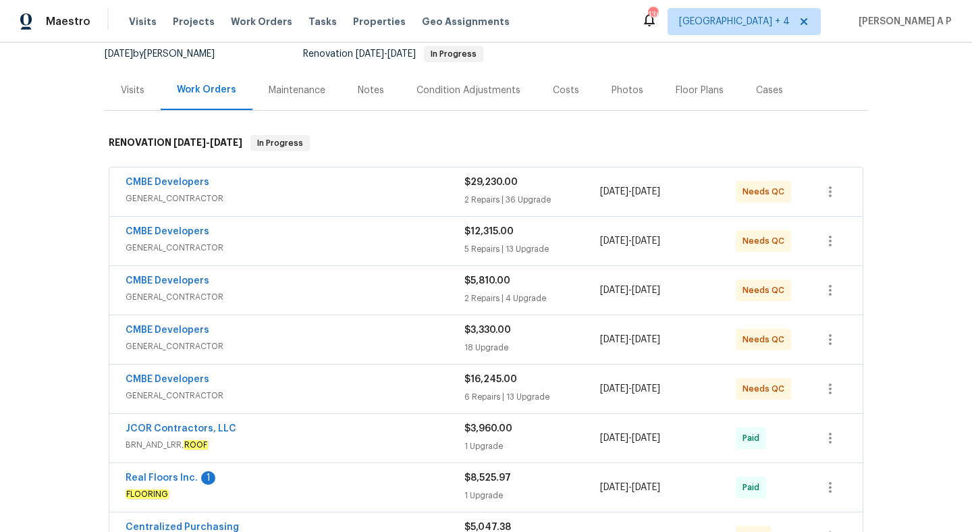
scroll to position [148, 0]
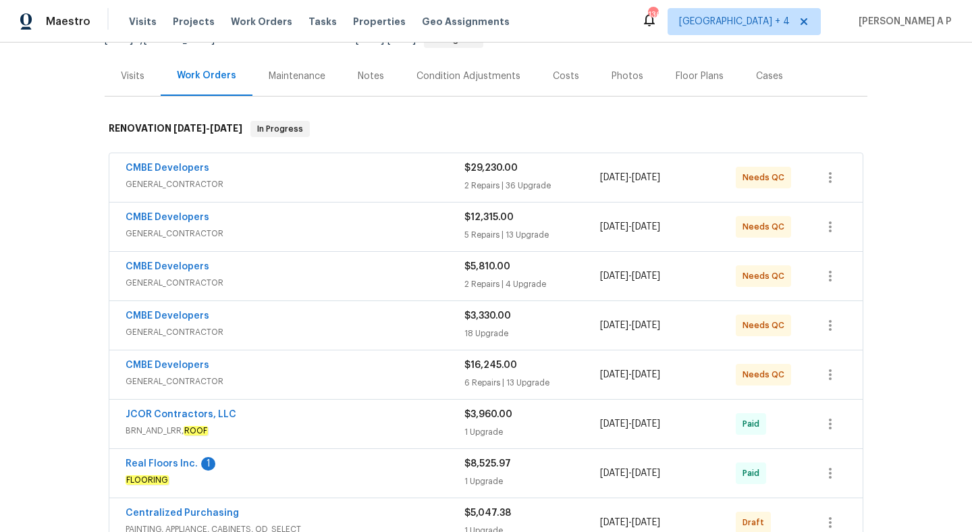
click at [480, 72] on div "Condition Adjustments" at bounding box center [468, 75] width 104 height 13
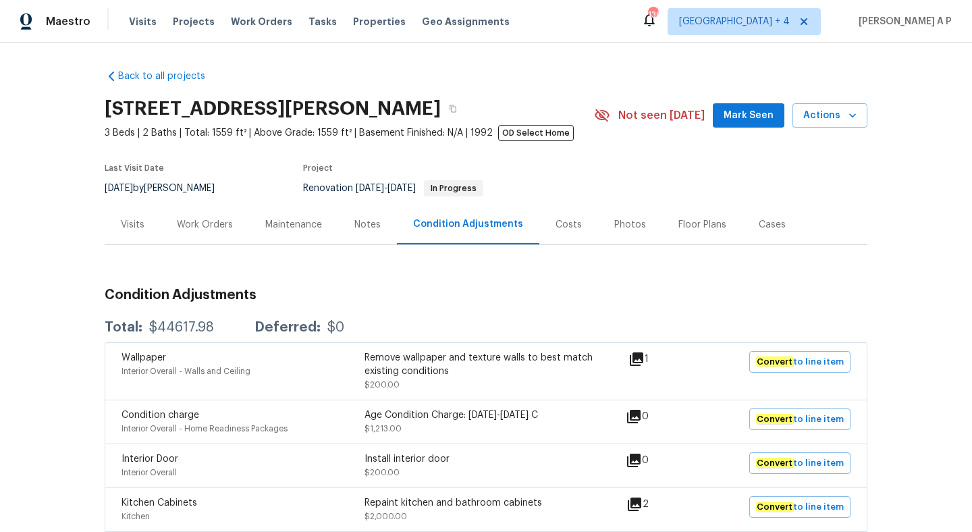
click at [197, 220] on div "Work Orders" at bounding box center [205, 224] width 56 height 13
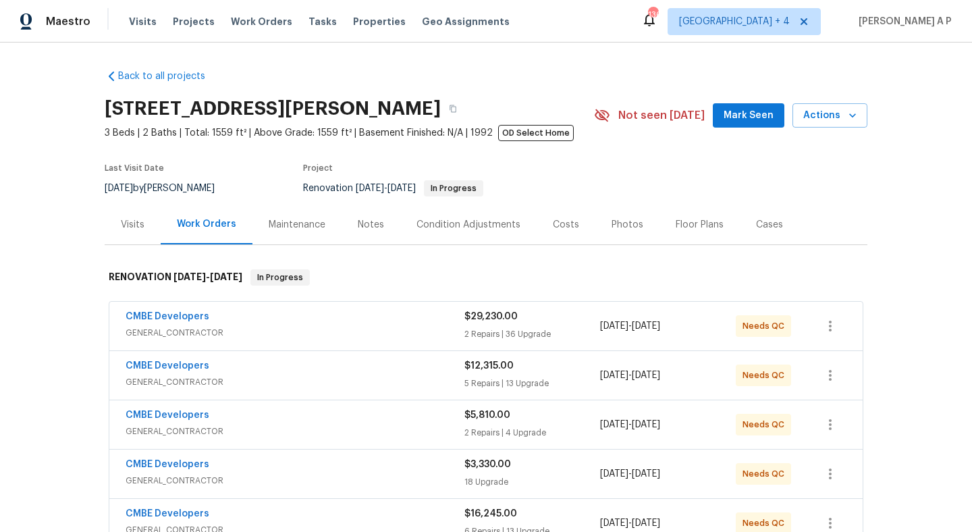
click at [474, 227] on div "Condition Adjustments" at bounding box center [468, 224] width 104 height 13
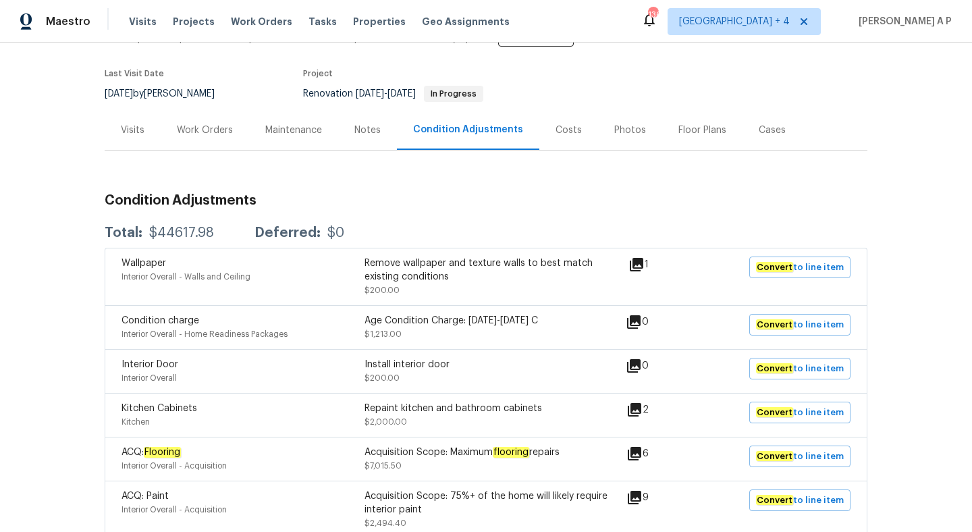
scroll to position [125, 0]
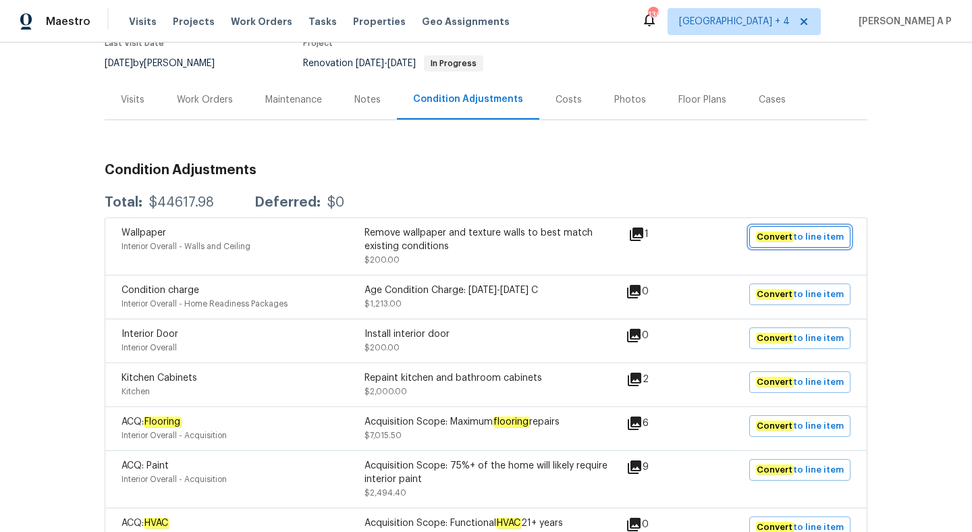
click at [820, 237] on span "Convert to line item" at bounding box center [800, 237] width 88 height 16
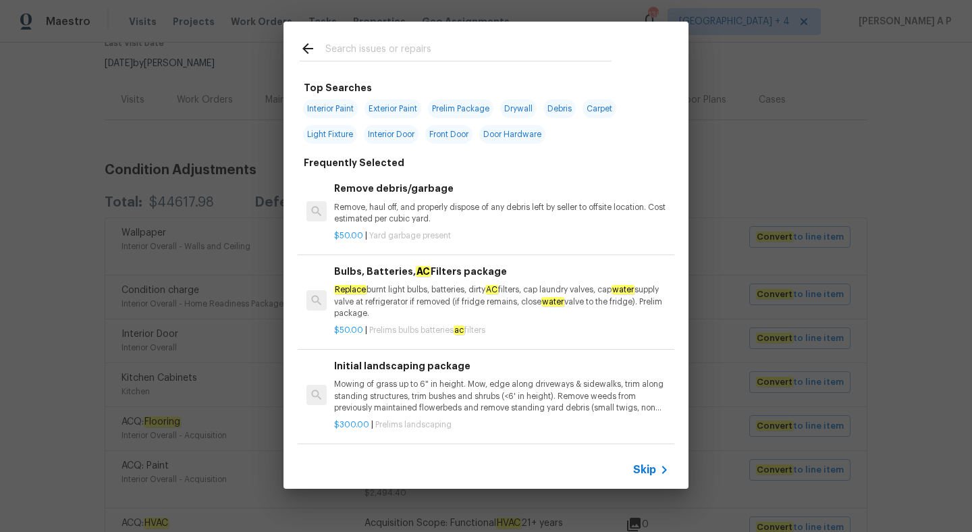
click at [634, 472] on span "Skip" at bounding box center [644, 469] width 23 height 13
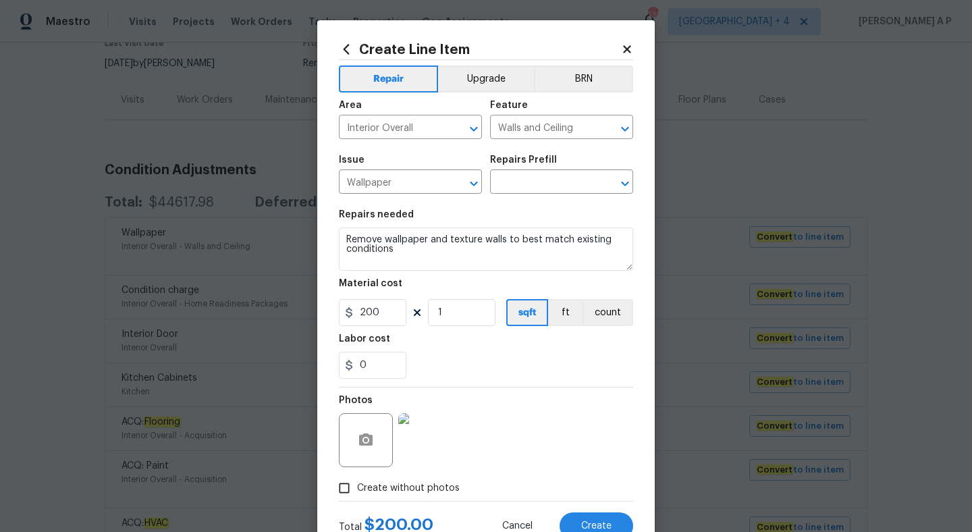
click at [633, 44] on div "Create Line Item Repair Upgrade BRN Area Interior Overall ​ Feature Walls and C…" at bounding box center [485, 290] width 337 height 540
click at [630, 45] on icon at bounding box center [627, 49] width 12 height 12
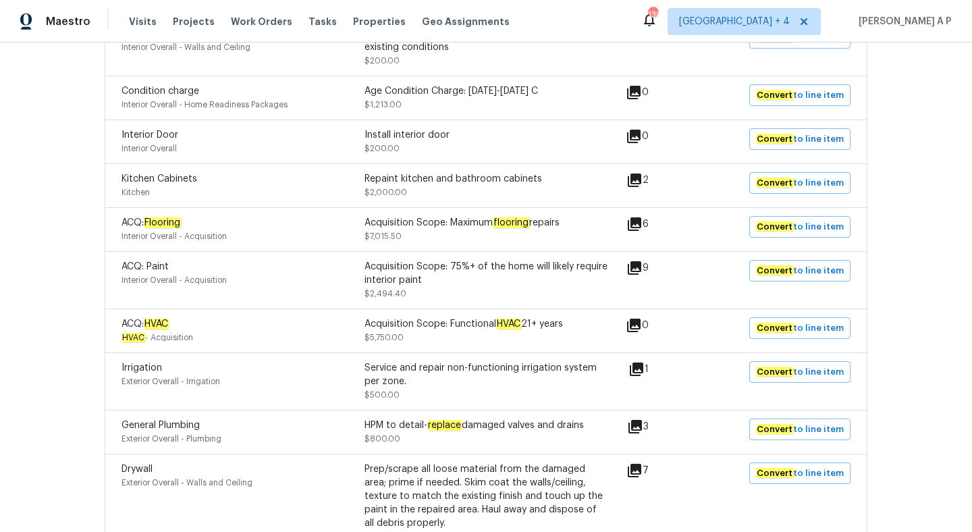
scroll to position [14, 0]
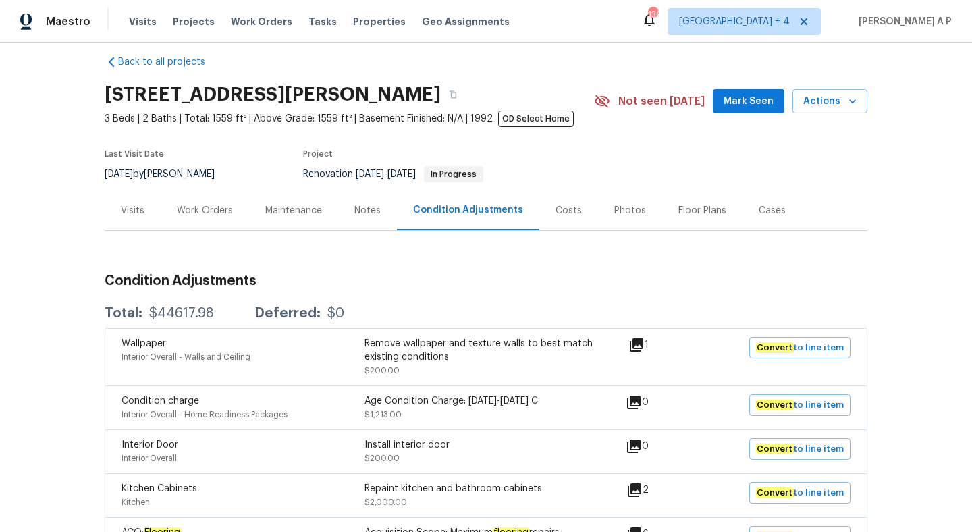
click at [302, 218] on div "Maintenance" at bounding box center [293, 210] width 89 height 40
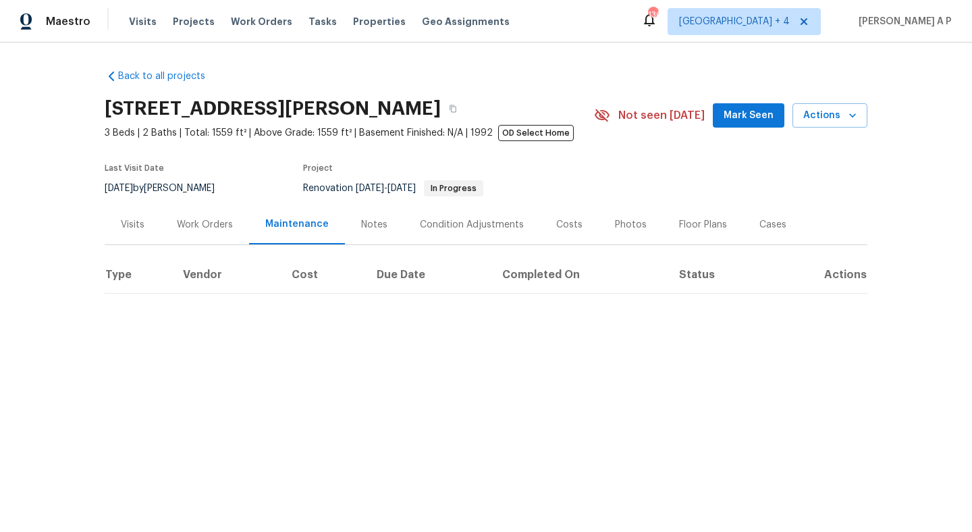
click at [225, 219] on div "Work Orders" at bounding box center [205, 224] width 56 height 13
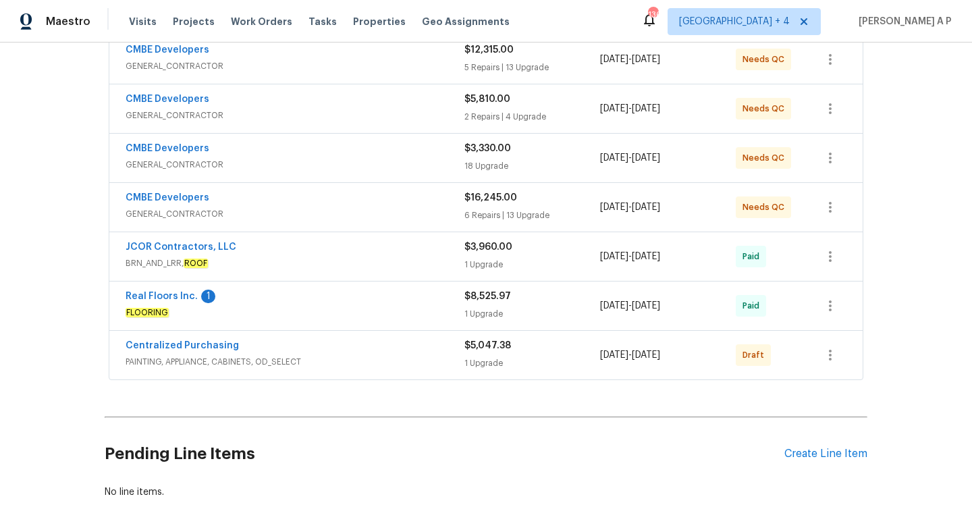
scroll to position [374, 0]
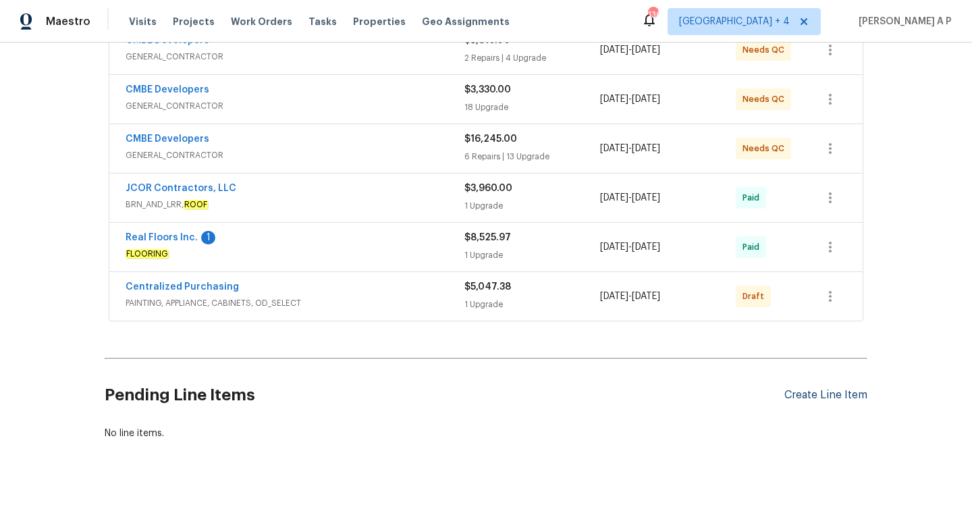
click at [824, 401] on div "Create Line Item" at bounding box center [825, 395] width 83 height 13
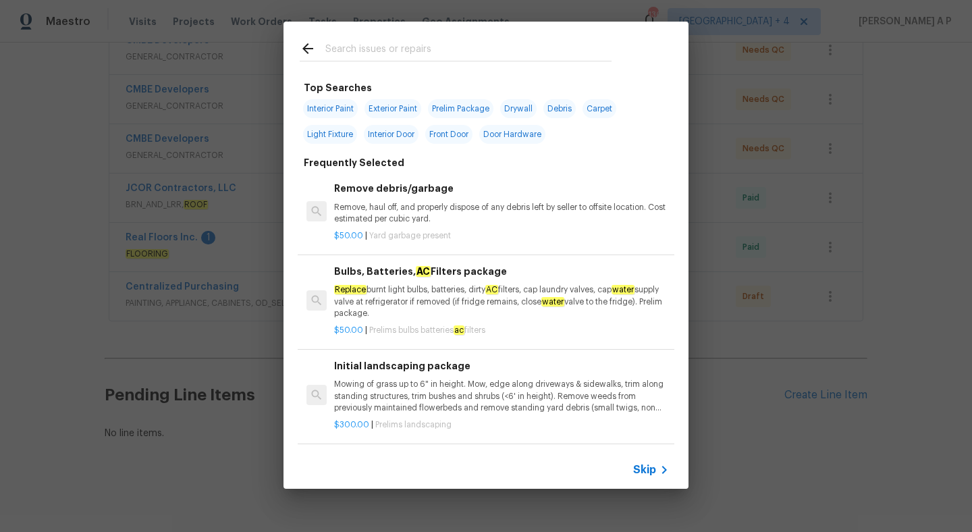
click at [652, 464] on span "Skip" at bounding box center [644, 469] width 23 height 13
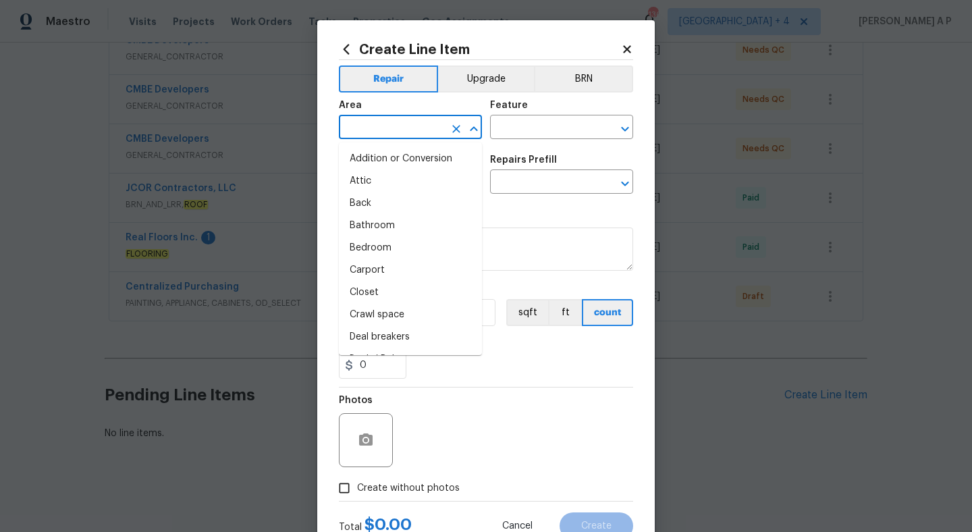
click at [426, 136] on input "text" at bounding box center [391, 128] width 105 height 21
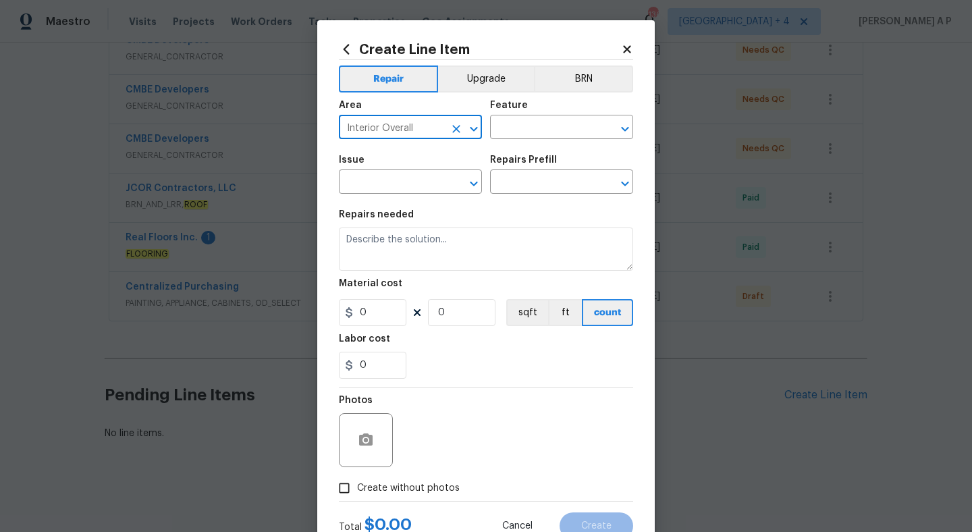
type input "Interior Overall"
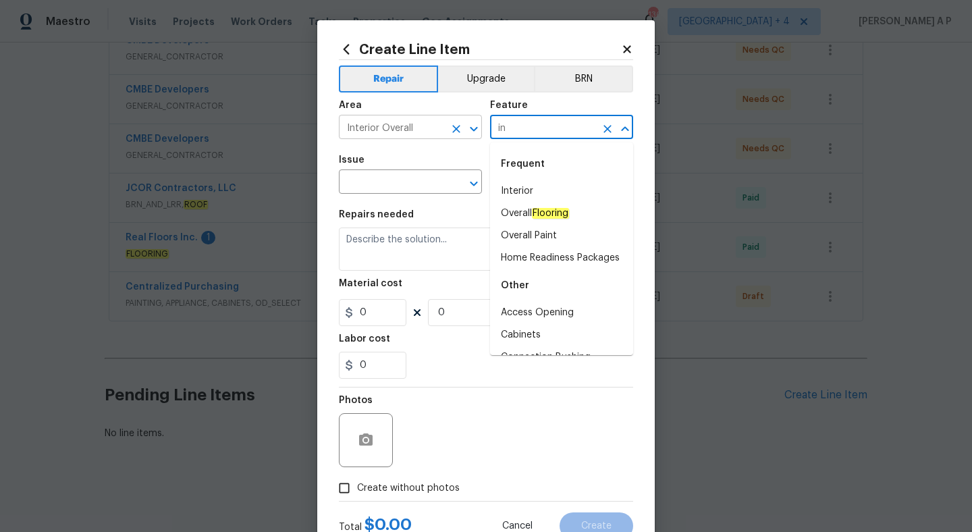
type input "i"
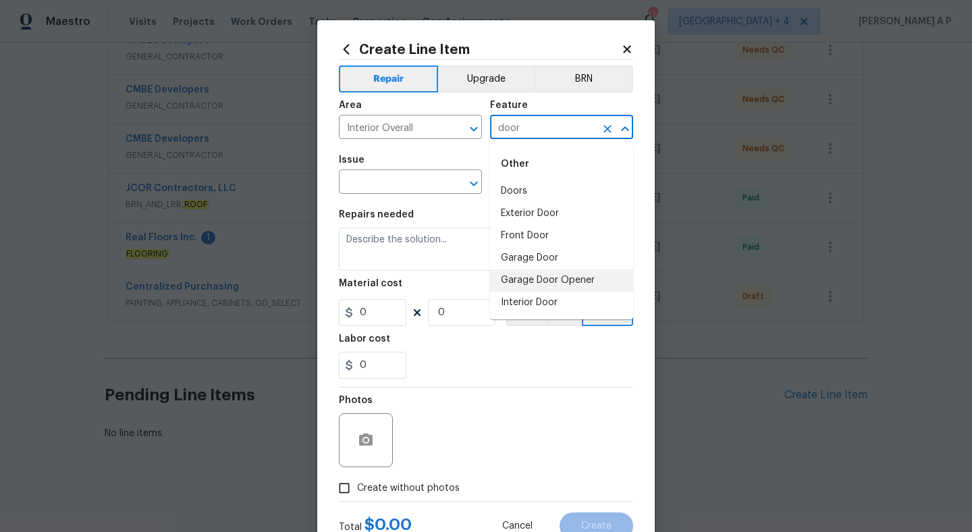
click at [527, 300] on li "Interior Door" at bounding box center [561, 302] width 143 height 22
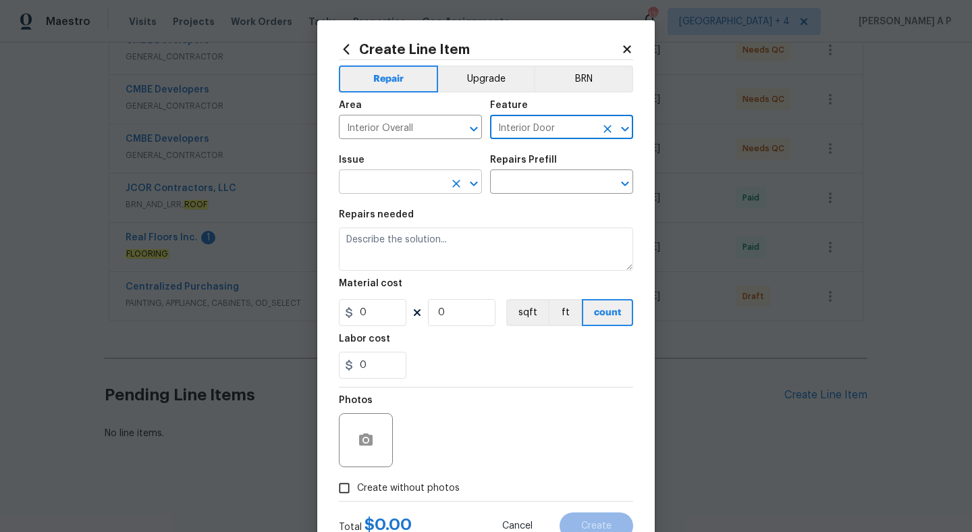
type input "Interior Door"
click at [420, 176] on input "text" at bounding box center [391, 183] width 105 height 21
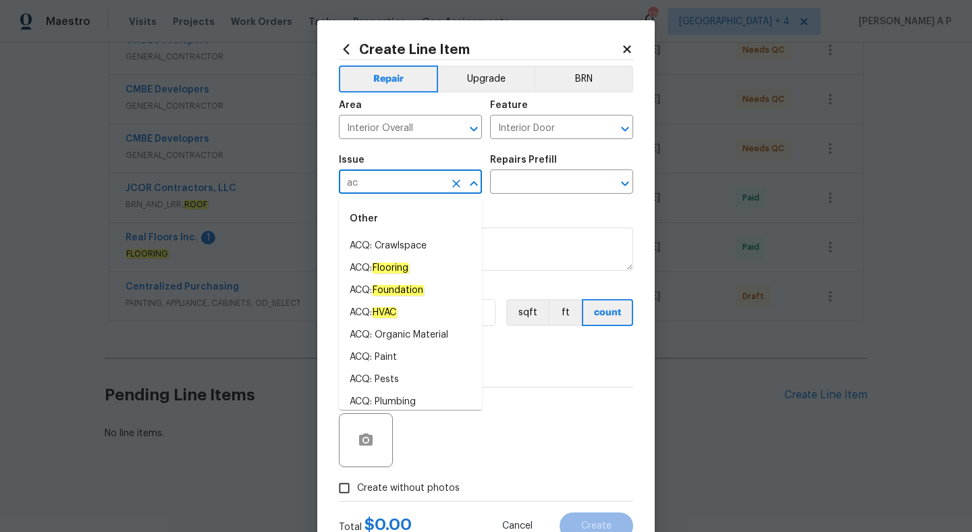
type input "a"
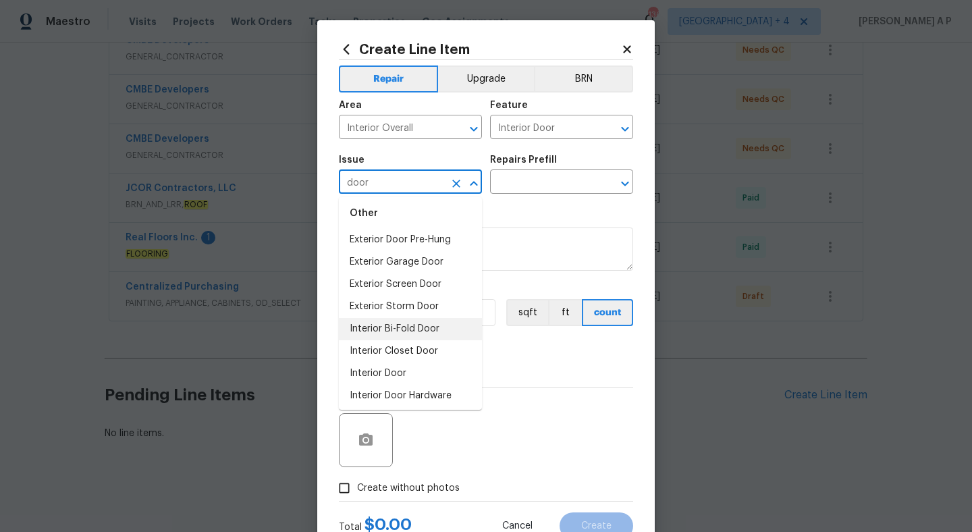
scroll to position [76, 0]
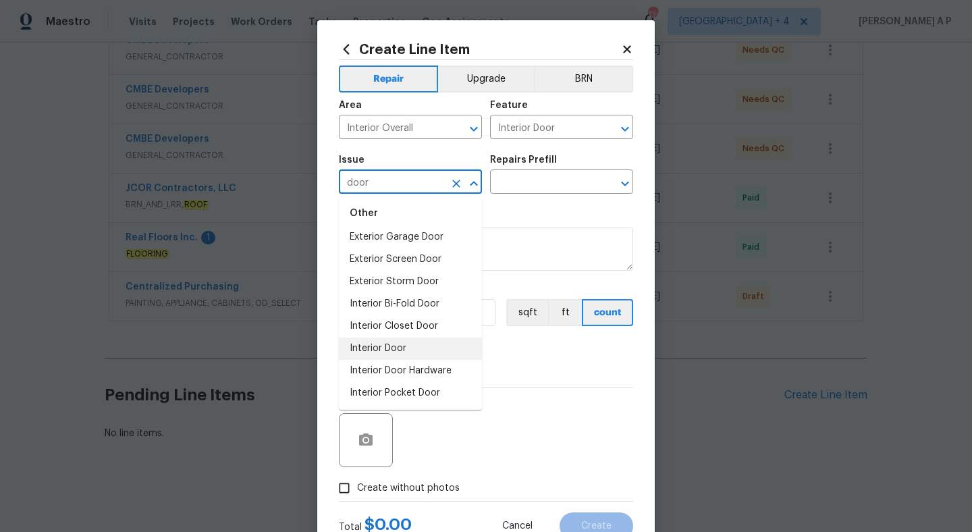
click at [412, 349] on li "Interior Door" at bounding box center [410, 348] width 143 height 22
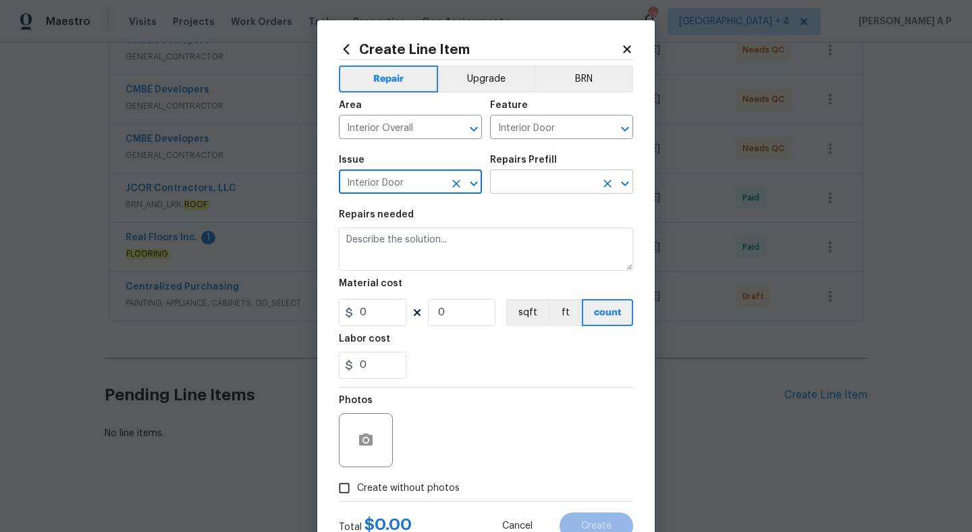
type input "Interior Door"
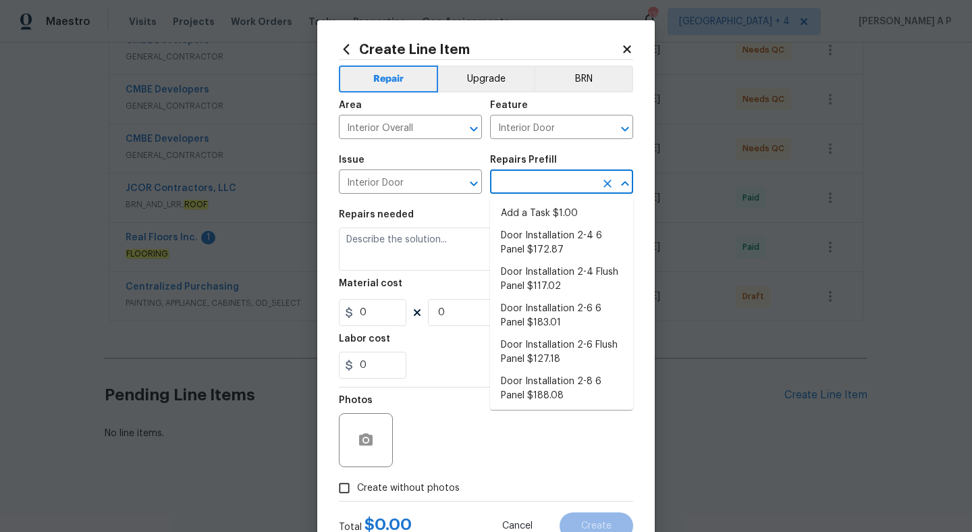
click at [581, 179] on input "text" at bounding box center [542, 183] width 105 height 21
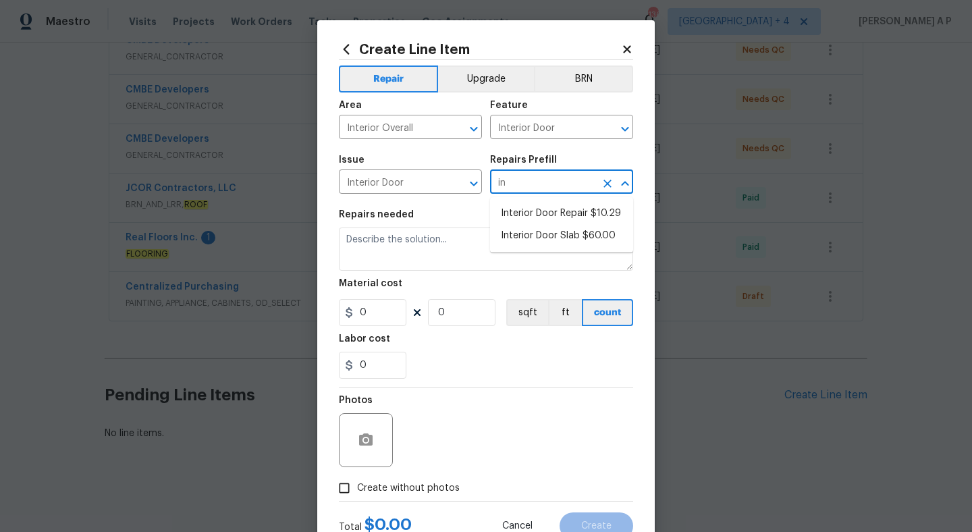
type input "i"
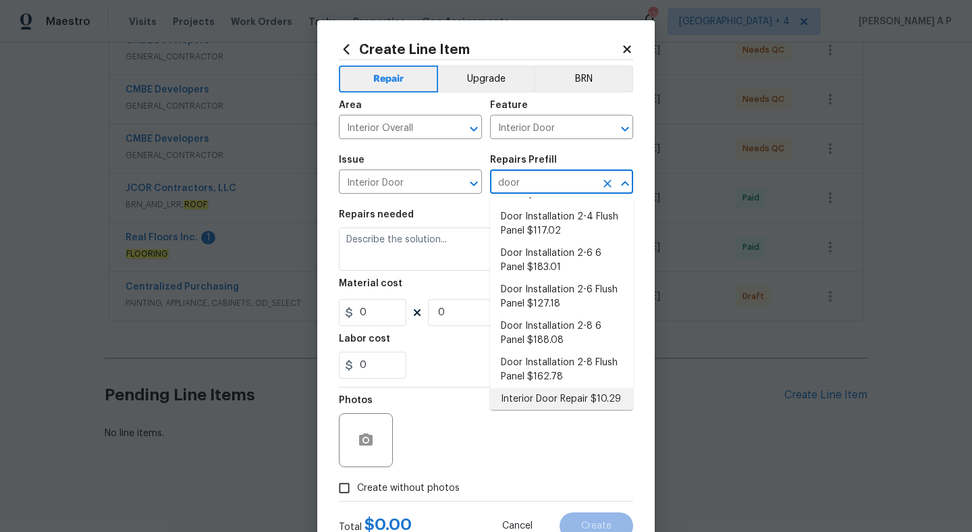
scroll to position [0, 0]
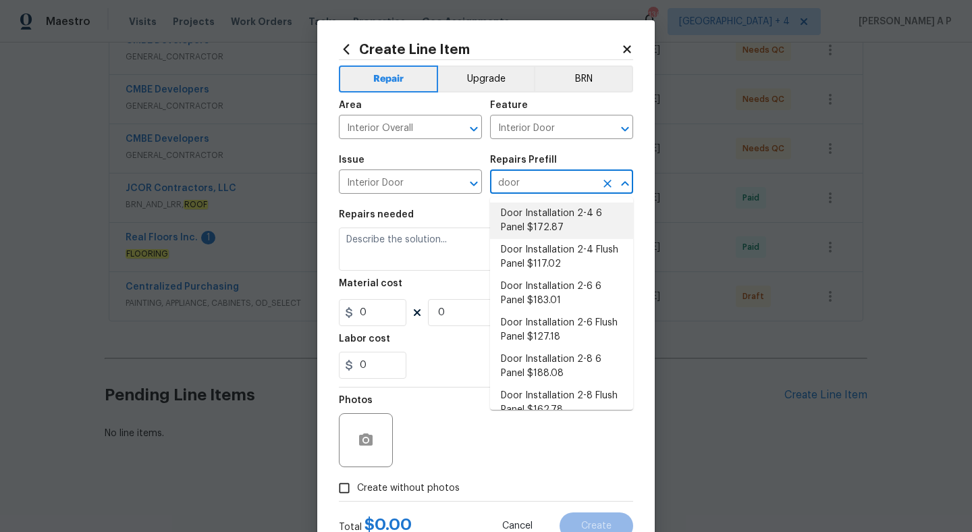
type input "door"
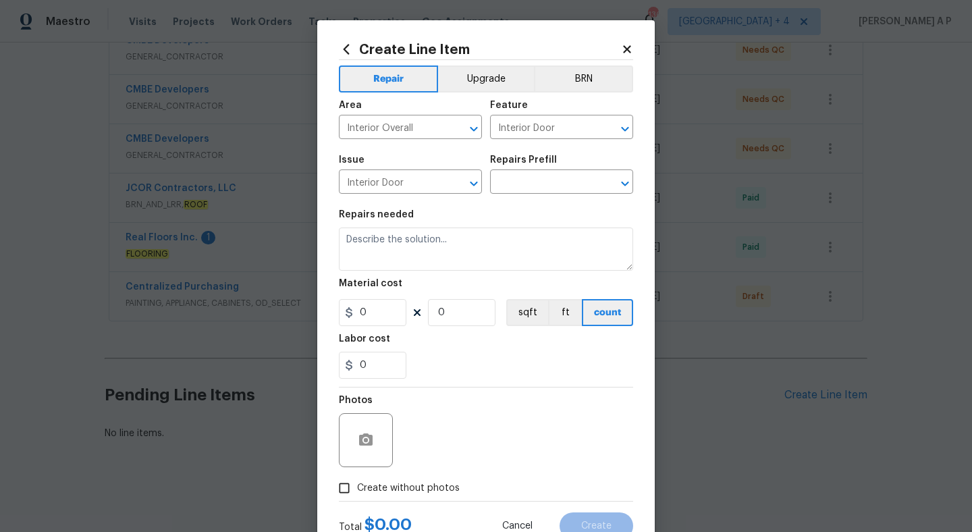
click at [629, 47] on icon at bounding box center [627, 49] width 12 height 12
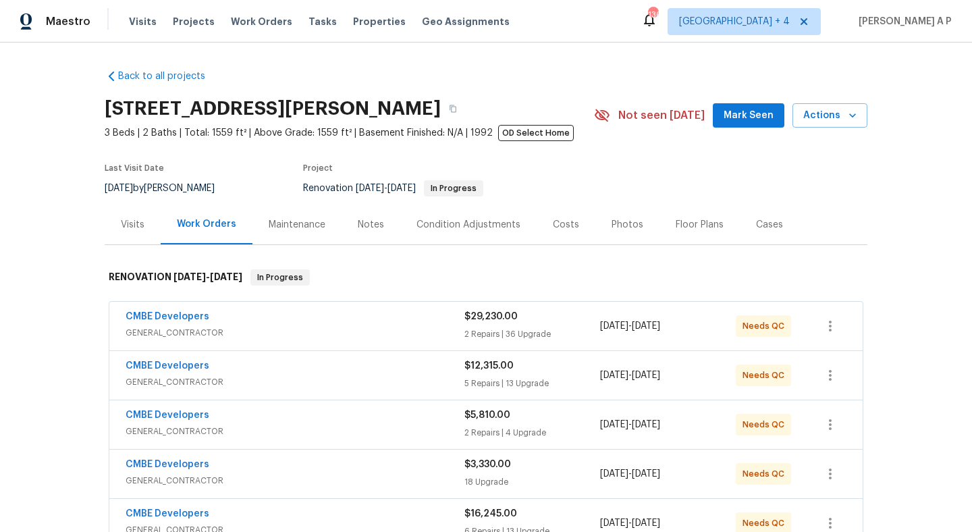
scroll to position [374, 0]
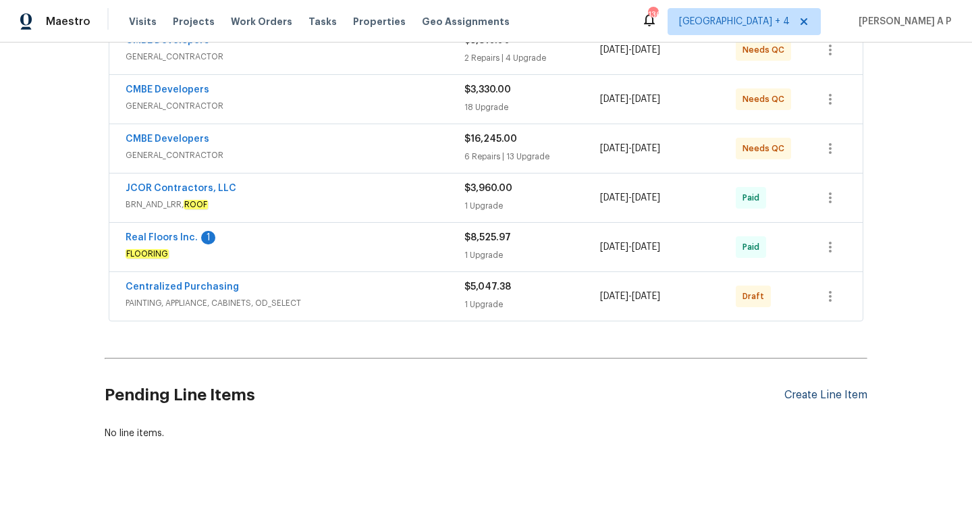
click at [833, 392] on div "Create Line Item" at bounding box center [825, 395] width 83 height 13
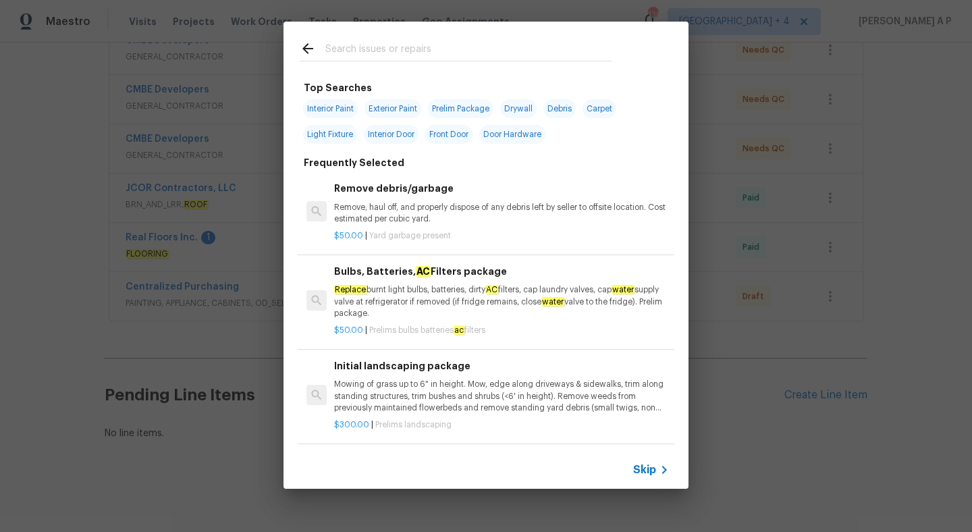
click at [653, 472] on span "Skip" at bounding box center [644, 469] width 23 height 13
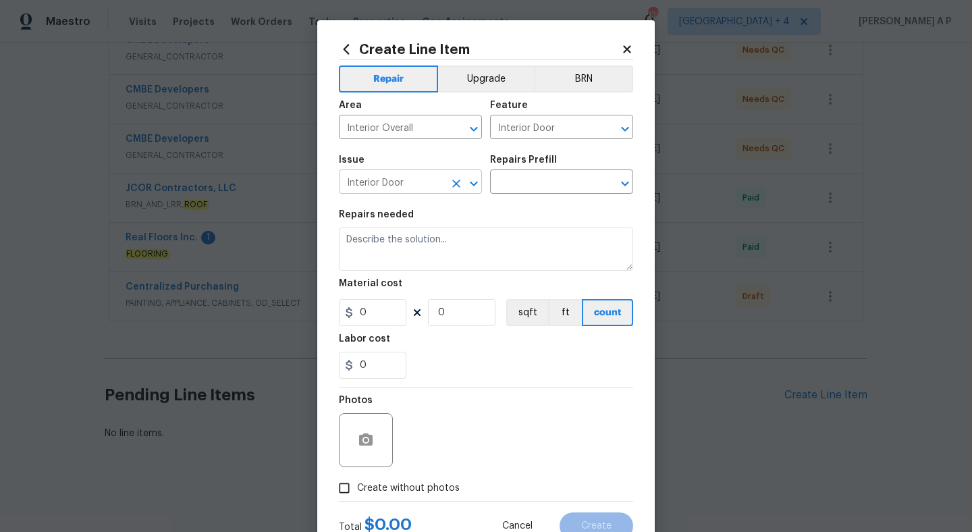
click at [450, 184] on icon "Clear" at bounding box center [455, 183] width 13 height 13
click at [457, 130] on icon "Clear" at bounding box center [456, 129] width 8 height 8
click at [606, 131] on icon "Clear" at bounding box center [606, 128] width 13 height 13
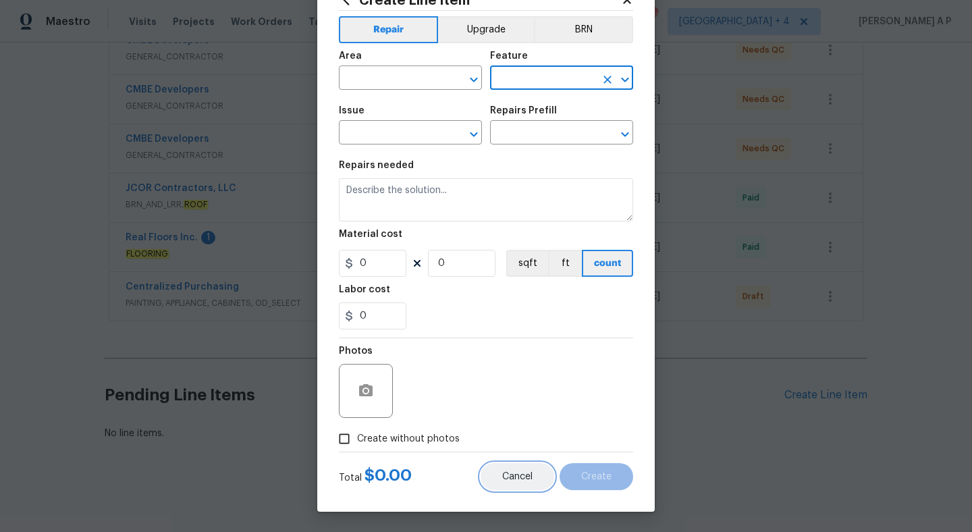
click at [511, 480] on span "Cancel" at bounding box center [517, 477] width 30 height 10
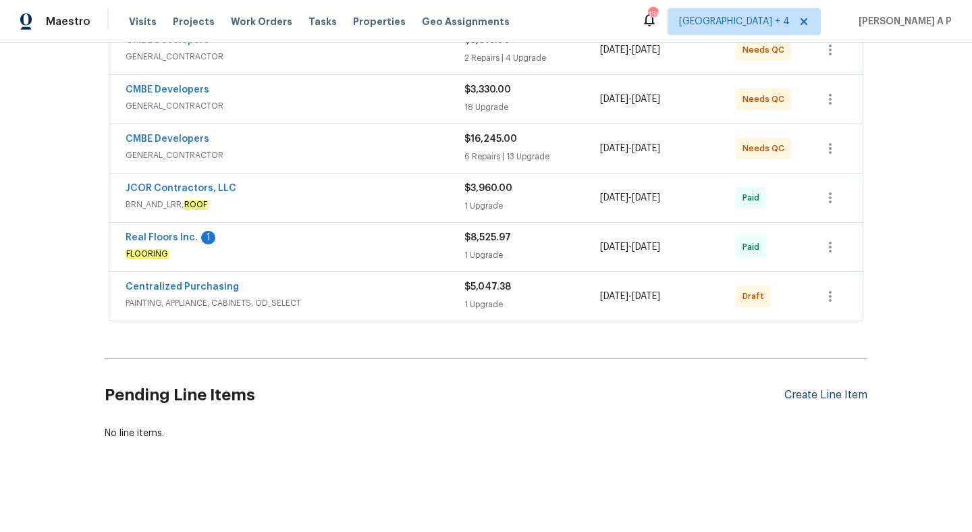
click at [814, 389] on div "Create Line Item" at bounding box center [825, 395] width 83 height 13
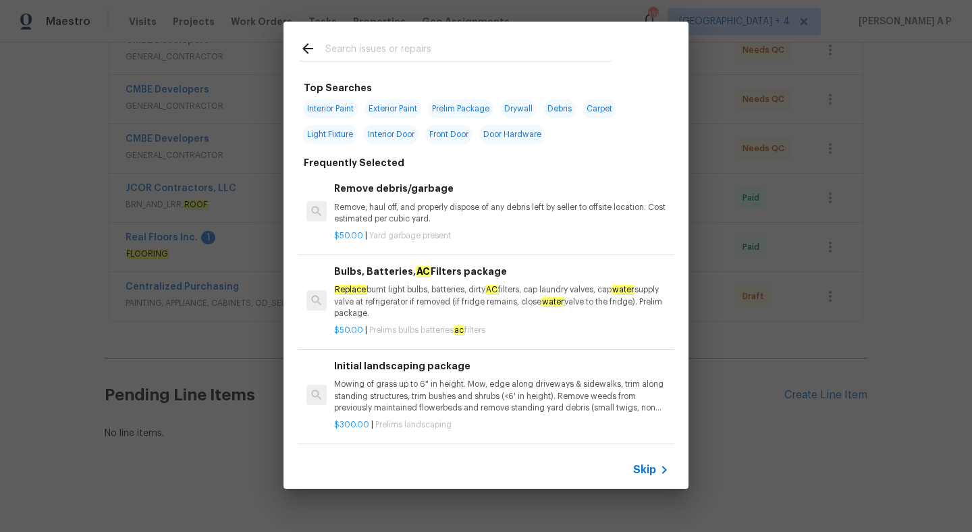
click at [665, 471] on icon at bounding box center [664, 470] width 5 height 8
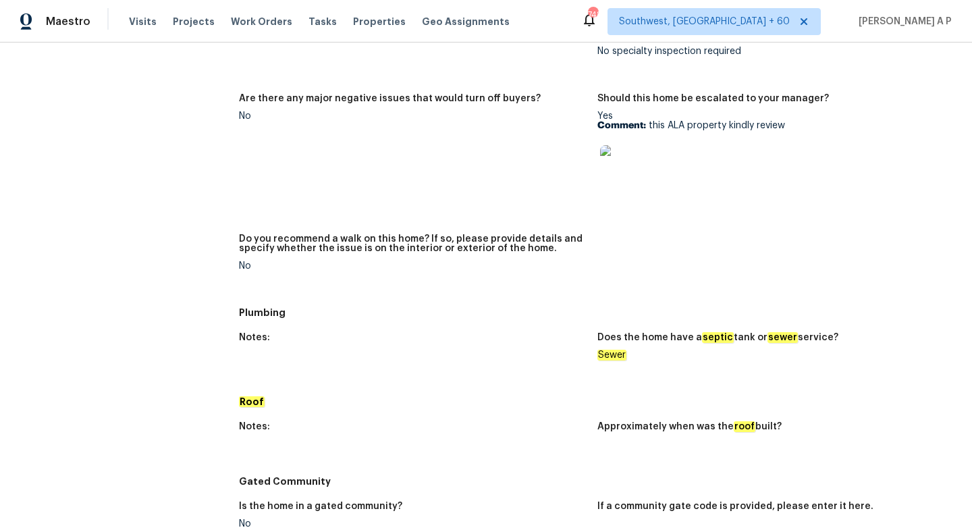
scroll to position [1196, 0]
